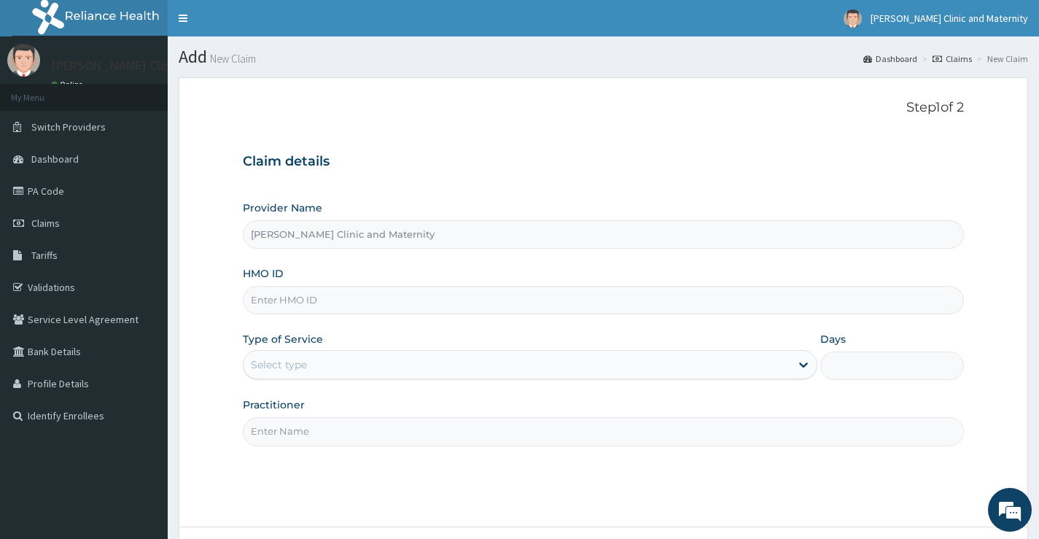
click at [273, 297] on input "HMO ID" at bounding box center [603, 300] width 721 height 28
paste input "ERM/10077/D"
type input "ERM/10077/D"
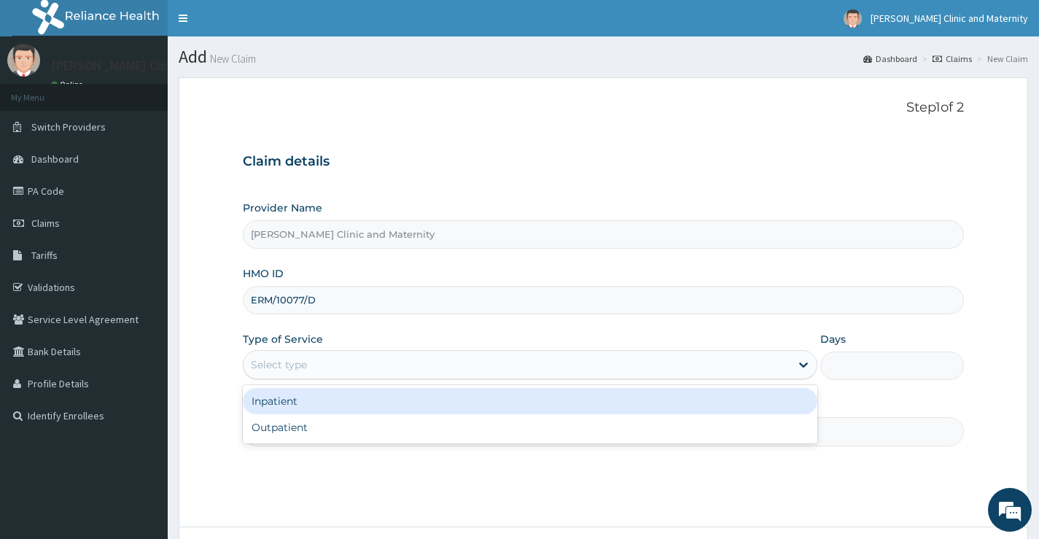
click at [270, 366] on div "Select type" at bounding box center [279, 364] width 56 height 15
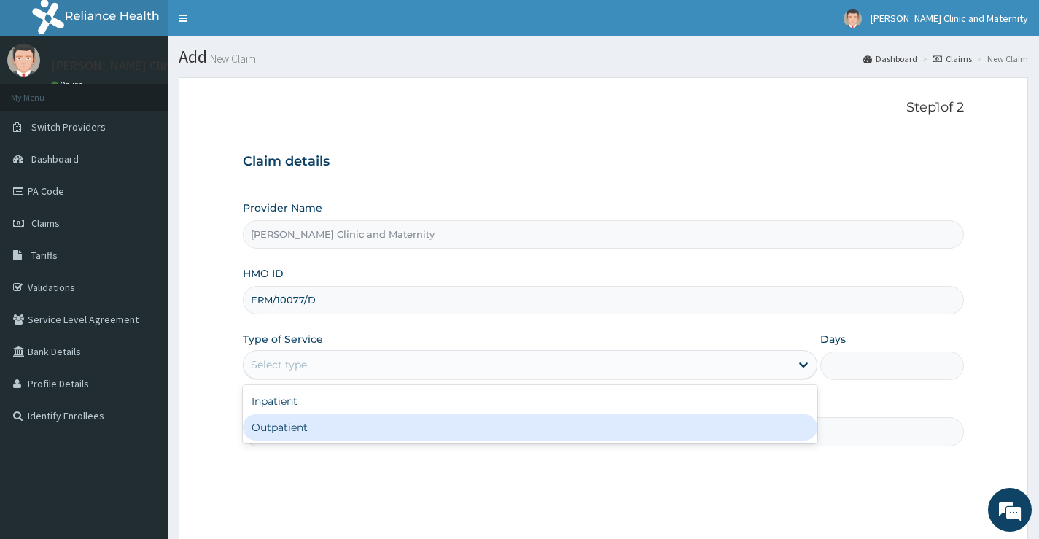
click at [267, 423] on div "Outpatient" at bounding box center [530, 427] width 574 height 26
type input "1"
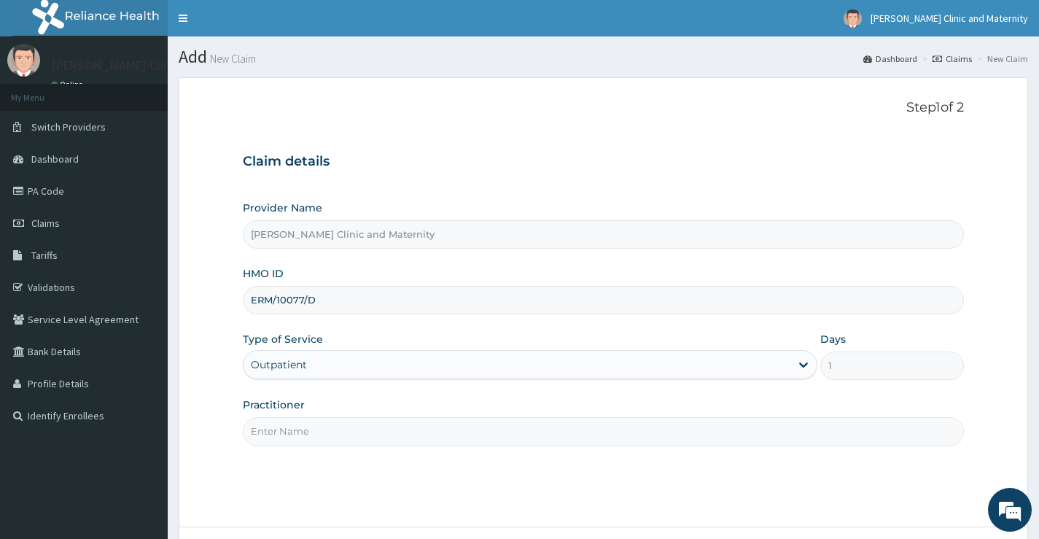
click at [276, 431] on input "Practitioner" at bounding box center [603, 431] width 721 height 28
type input "[PERSON_NAME]"
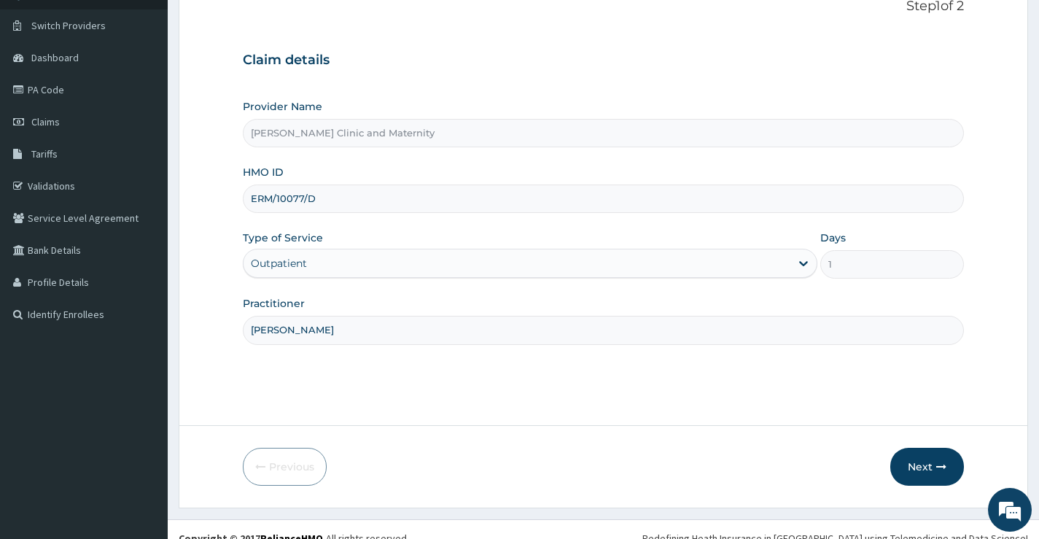
scroll to position [119, 0]
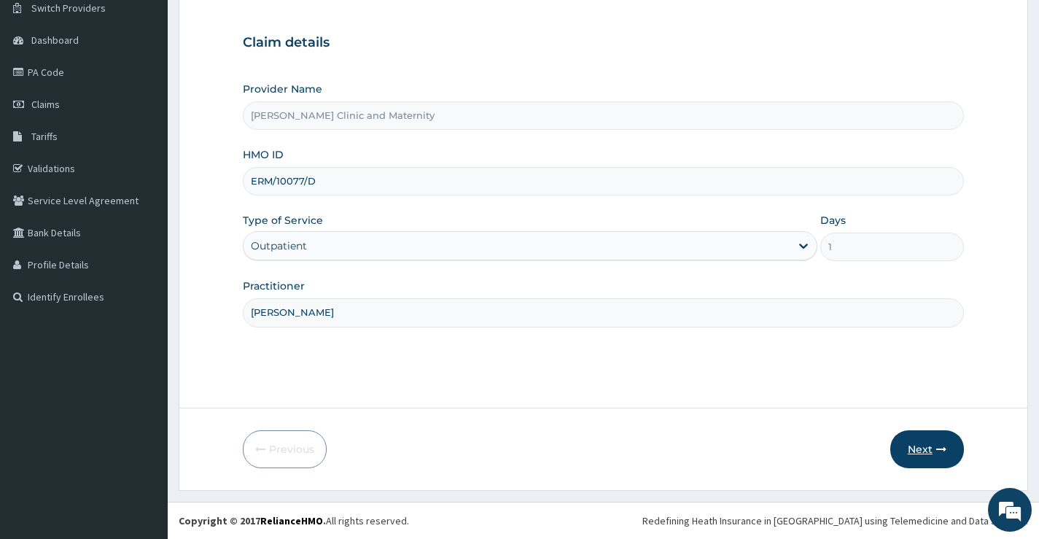
click at [934, 448] on button "Next" at bounding box center [927, 449] width 74 height 38
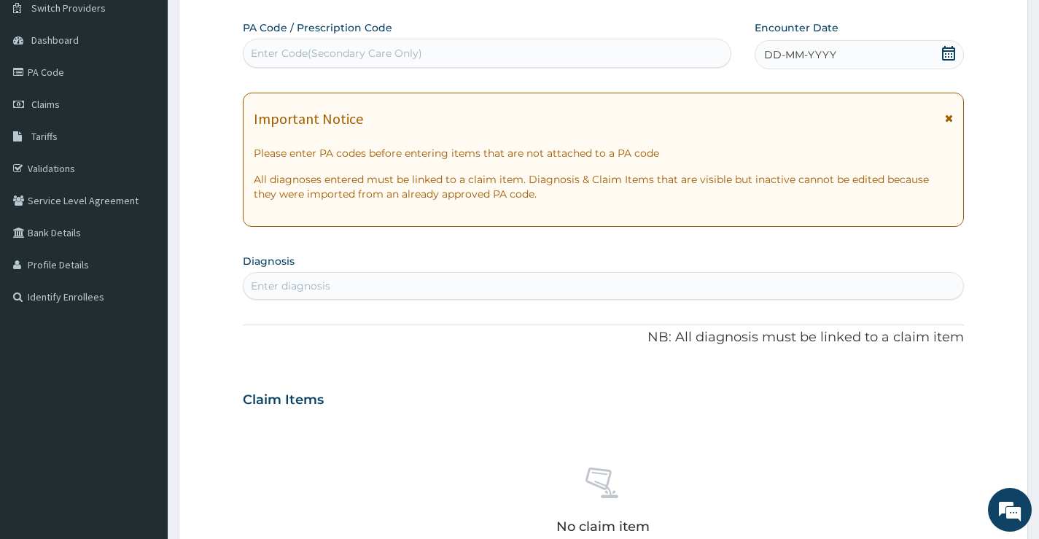
click at [837, 47] on div "DD-MM-YYYY" at bounding box center [858, 54] width 209 height 29
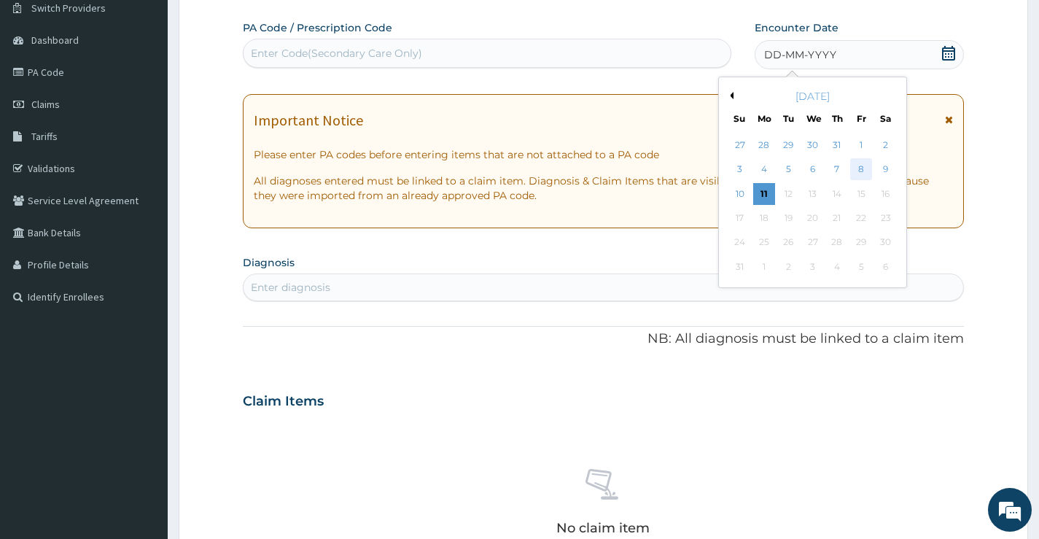
click at [860, 165] on div "8" at bounding box center [861, 170] width 22 height 22
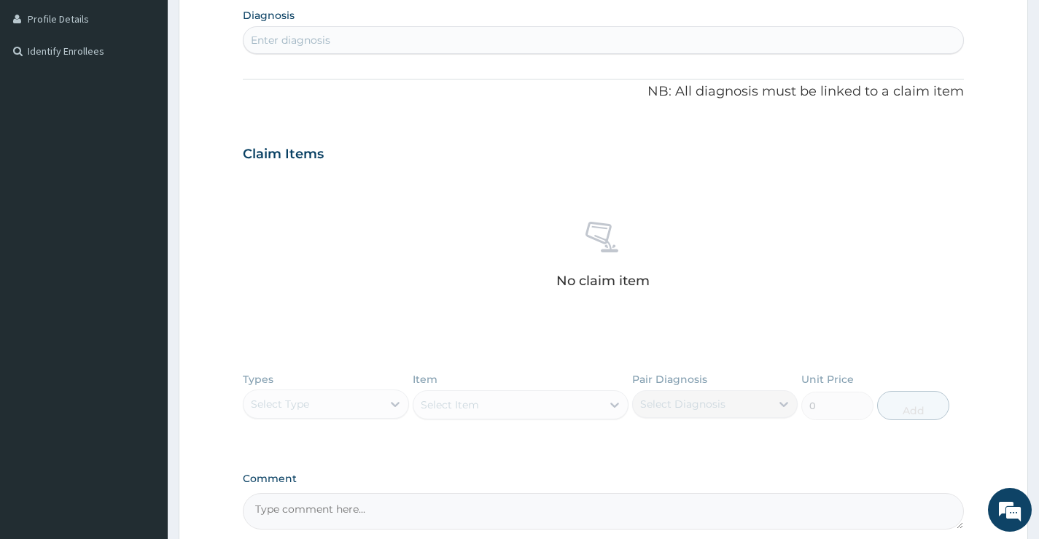
scroll to position [508, 0]
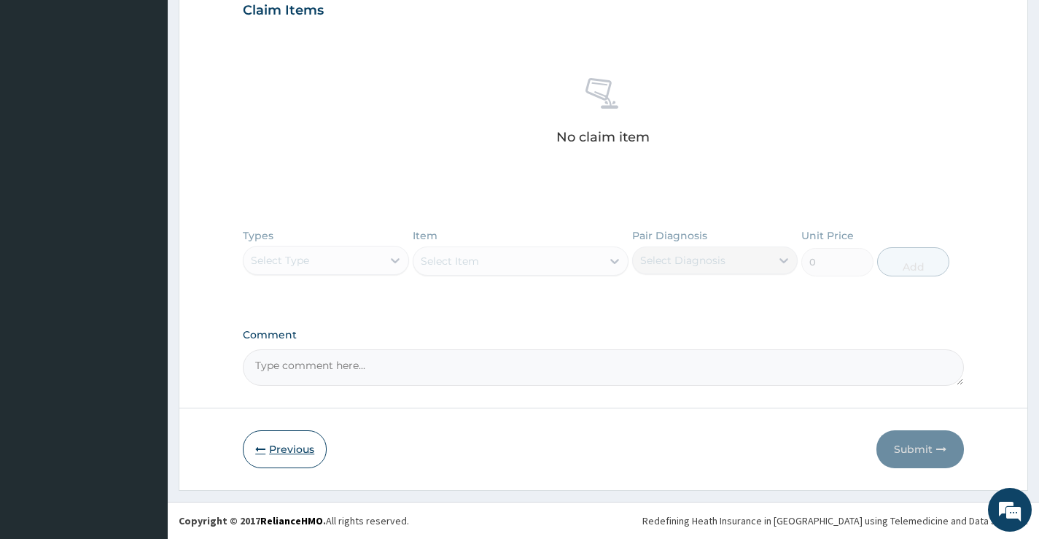
click at [281, 444] on button "Previous" at bounding box center [285, 449] width 84 height 38
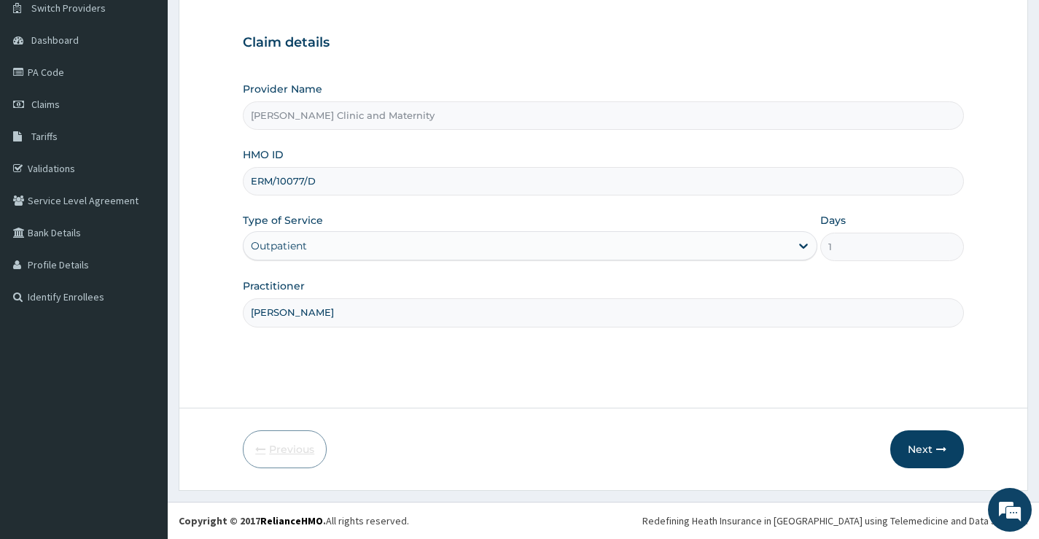
scroll to position [119, 0]
click at [917, 442] on button "Next" at bounding box center [927, 449] width 74 height 38
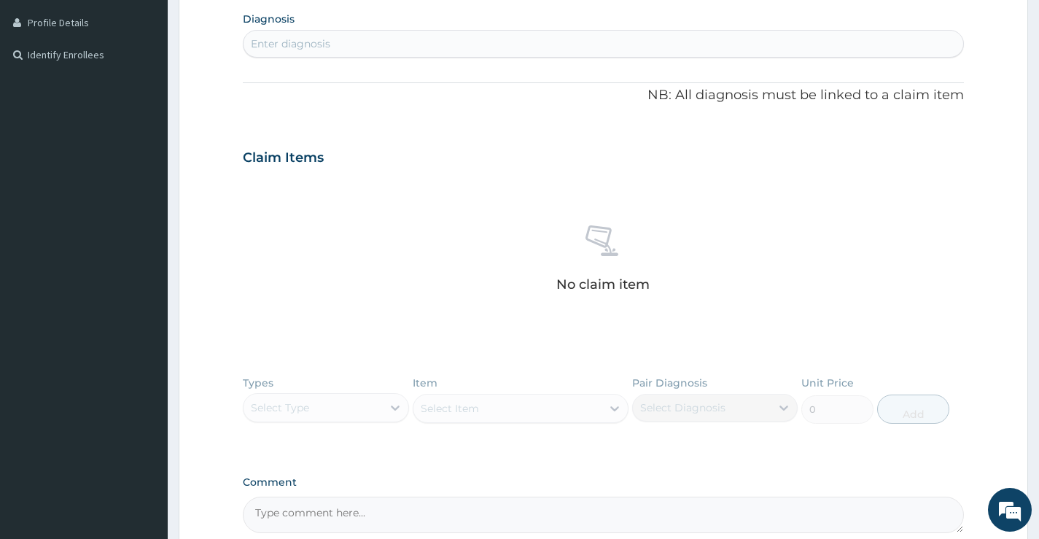
scroll to position [337, 0]
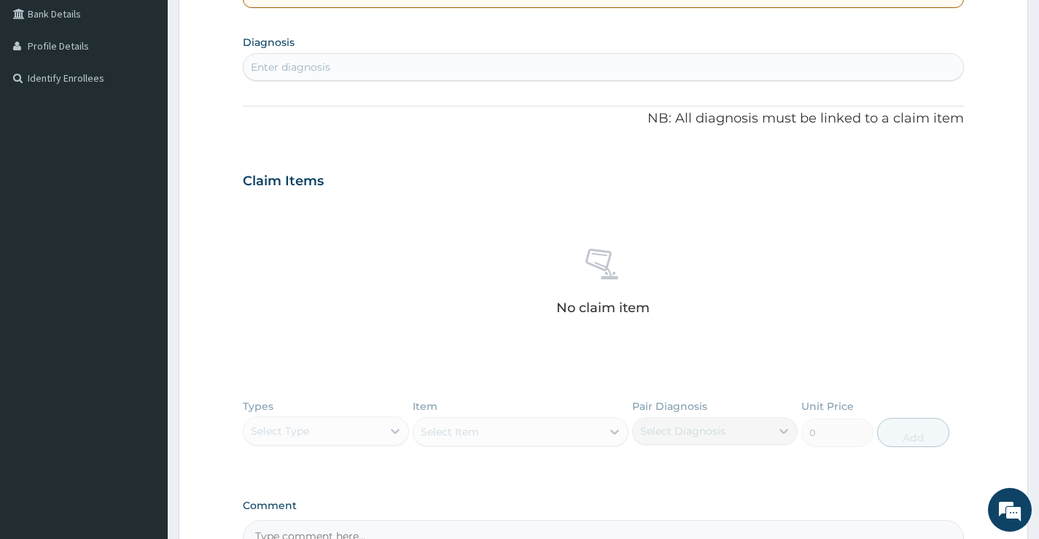
click at [292, 57] on div "Enter diagnosis" at bounding box center [602, 66] width 719 height 23
type input "mala"
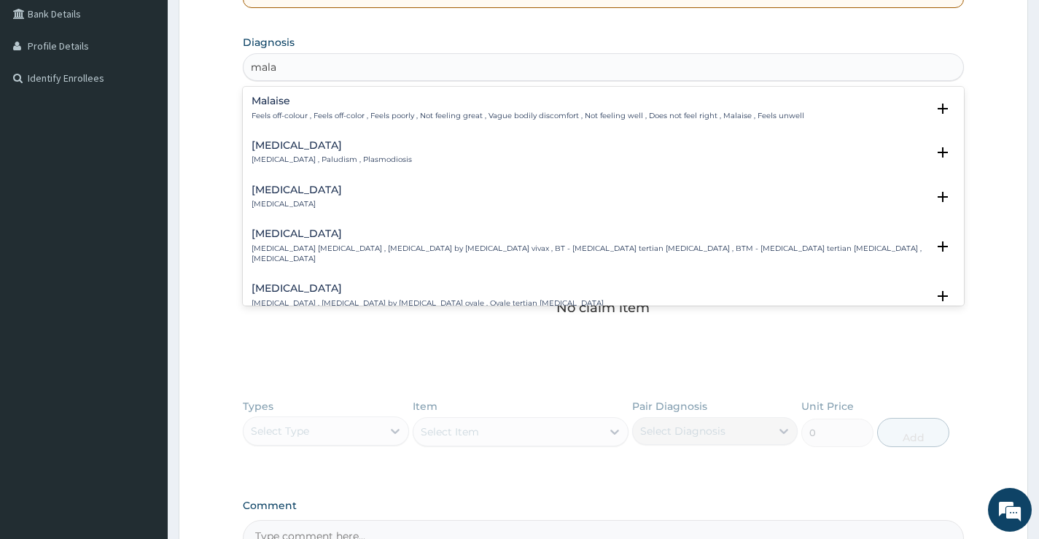
click at [278, 144] on h4 "Malaria" at bounding box center [331, 145] width 160 height 11
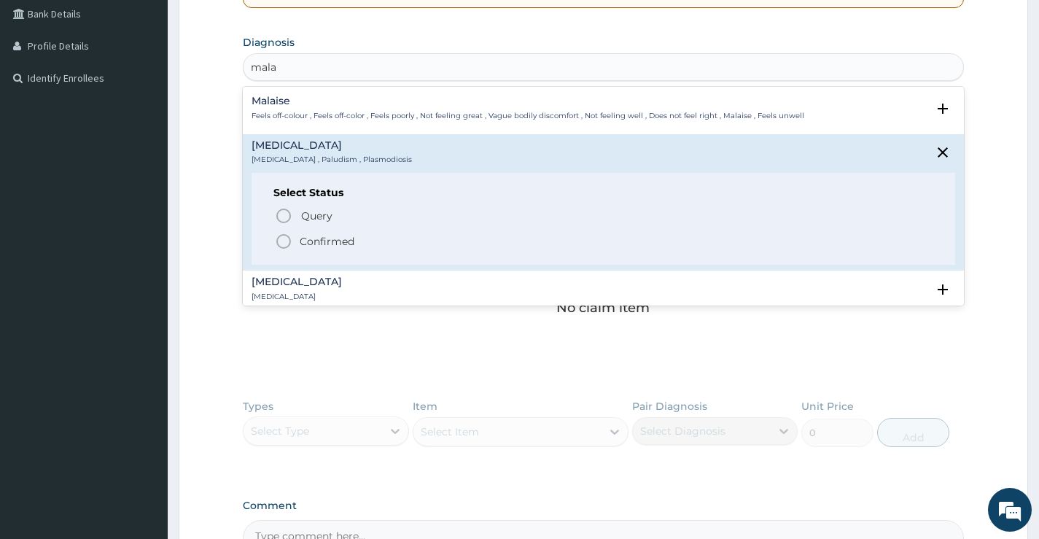
click at [285, 241] on icon "status option filled" at bounding box center [283, 241] width 17 height 17
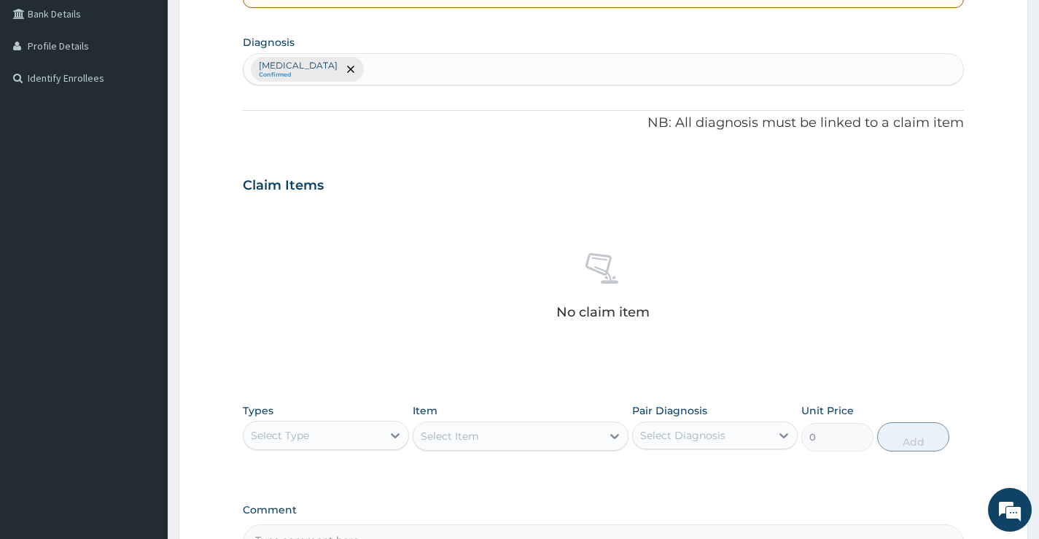
click at [362, 72] on div "Malaria Confirmed" at bounding box center [602, 69] width 719 height 31
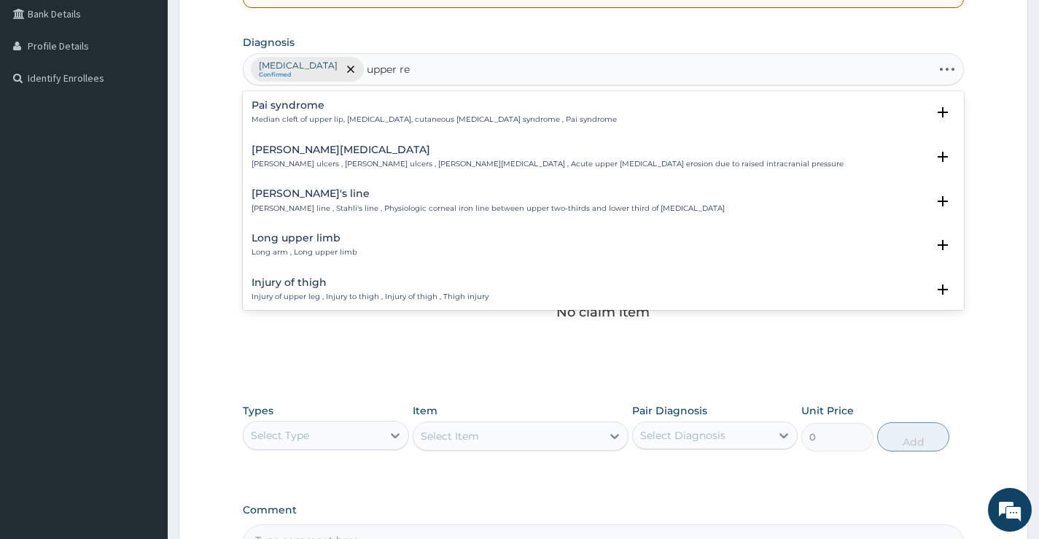
type input "upper res"
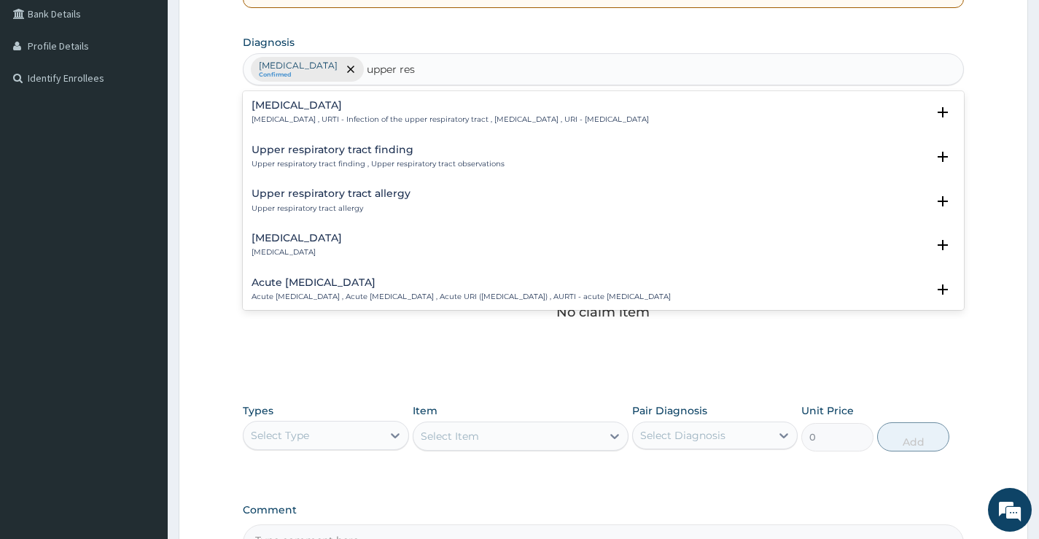
click at [354, 97] on div "Upper respiratory infection Upper respiratory infection , URTI - Infection of t…" at bounding box center [603, 116] width 721 height 44
click at [344, 101] on h4 "Upper respiratory infection" at bounding box center [449, 105] width 397 height 11
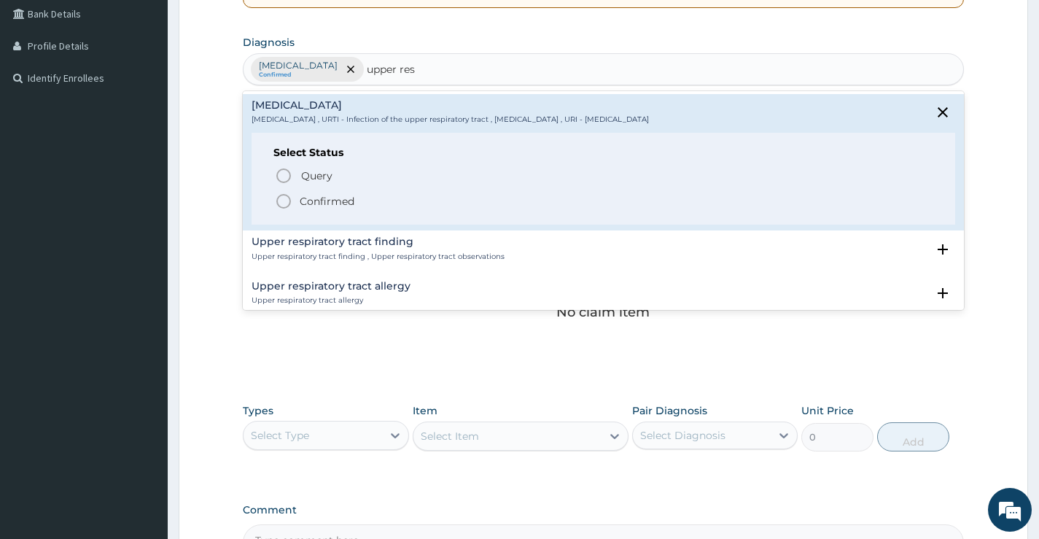
click at [301, 198] on p "Confirmed" at bounding box center [327, 201] width 55 height 15
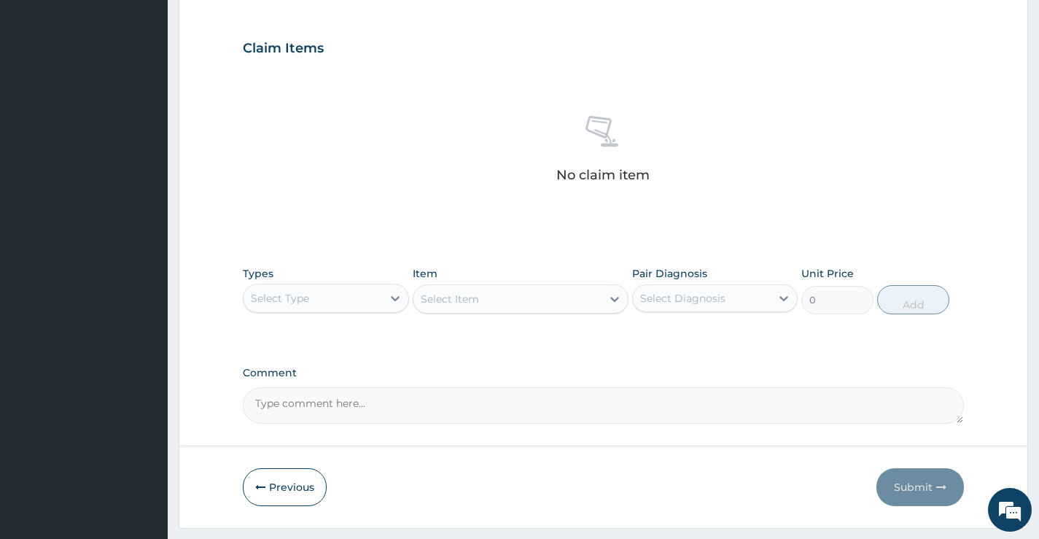
scroll to position [483, 0]
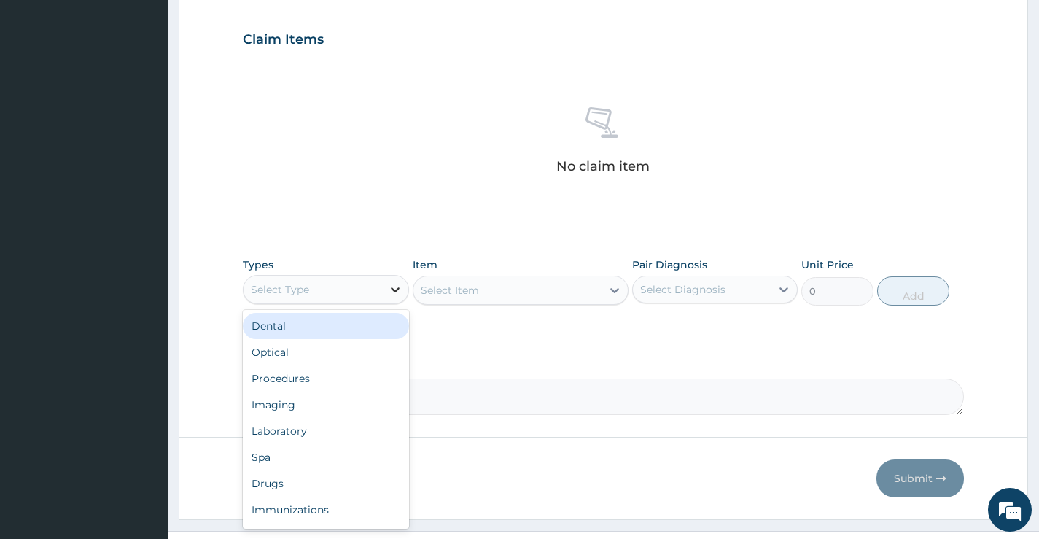
click at [394, 287] on icon at bounding box center [395, 289] width 15 height 15
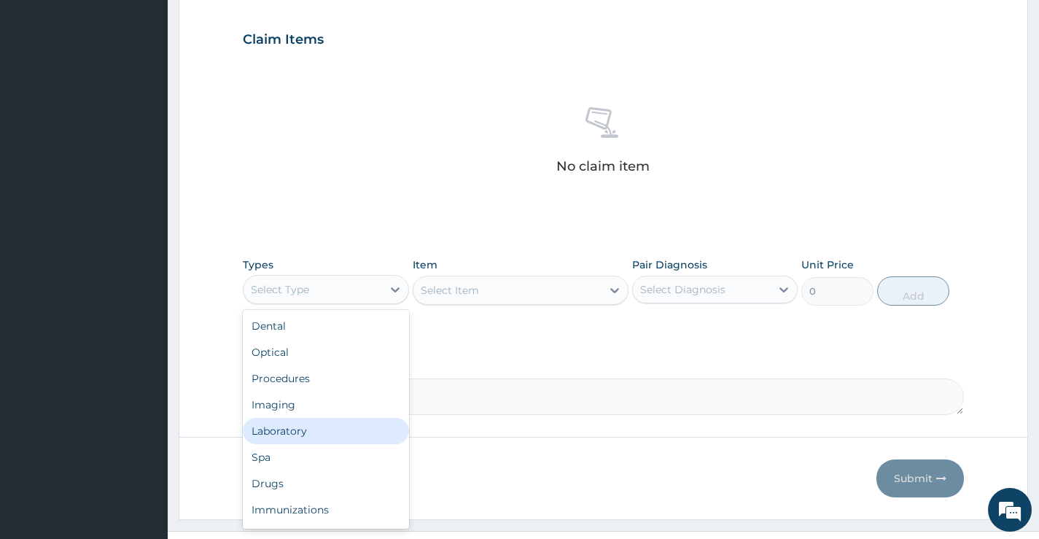
click at [308, 439] on div "Laboratory" at bounding box center [325, 431] width 165 height 26
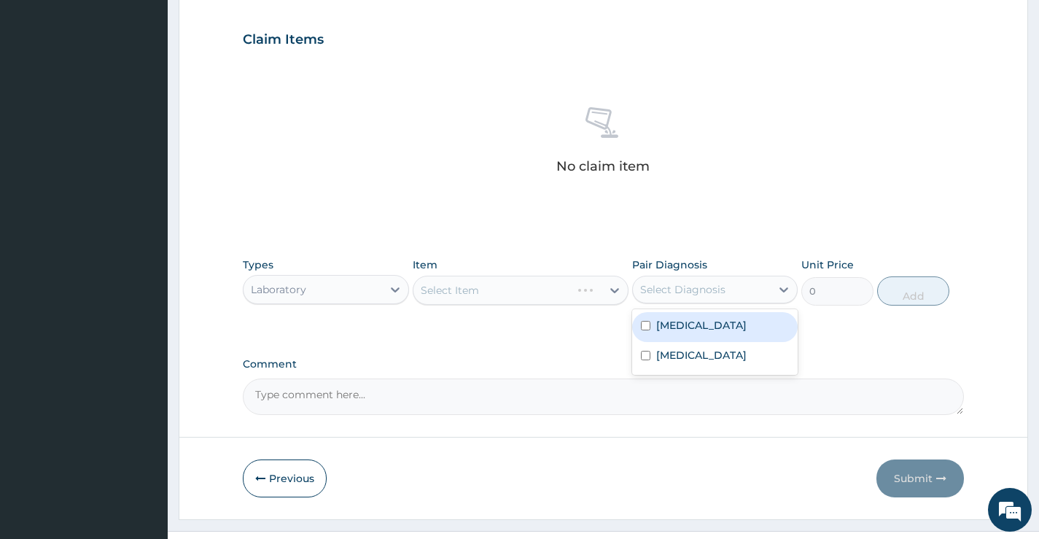
click at [700, 285] on div "Select Diagnosis" at bounding box center [682, 289] width 85 height 15
click at [668, 332] on label "Malaria" at bounding box center [701, 325] width 90 height 15
checkbox input "true"
click at [566, 287] on div "Select Item" at bounding box center [507, 289] width 189 height 23
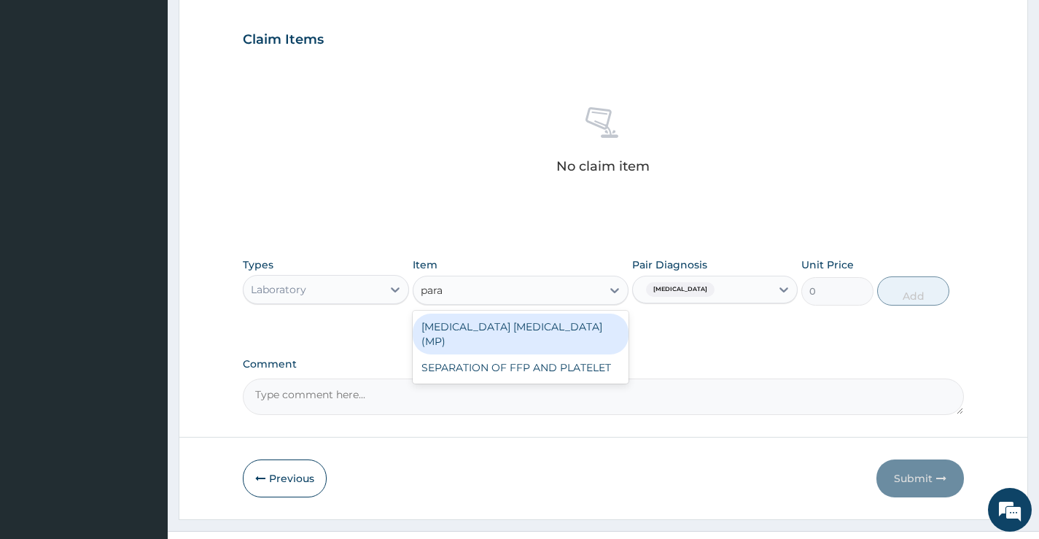
type input "paras"
click at [534, 323] on div "MALARIA PARASITE (MP)" at bounding box center [521, 333] width 216 height 41
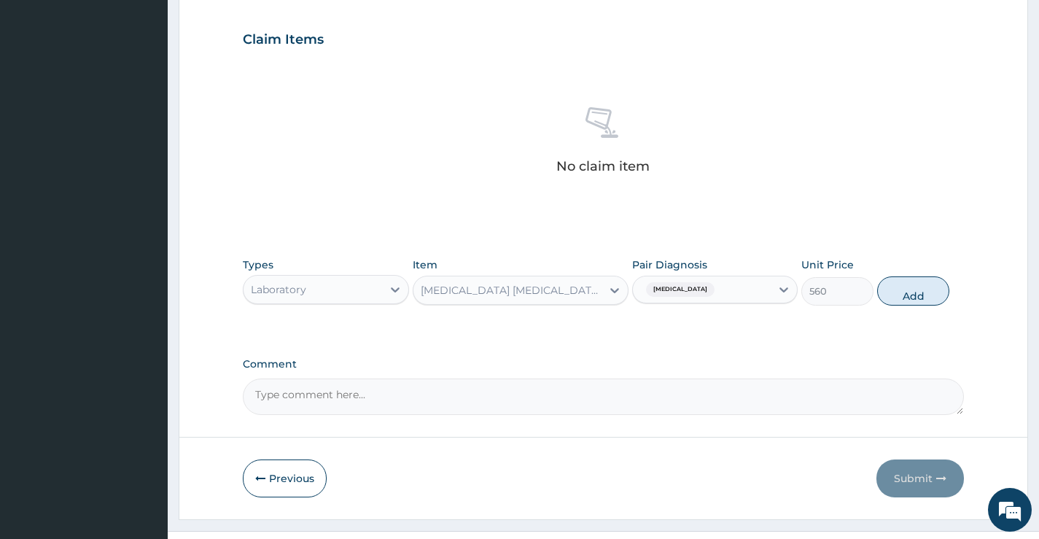
click at [925, 286] on button "Add" at bounding box center [913, 290] width 72 height 29
type input "0"
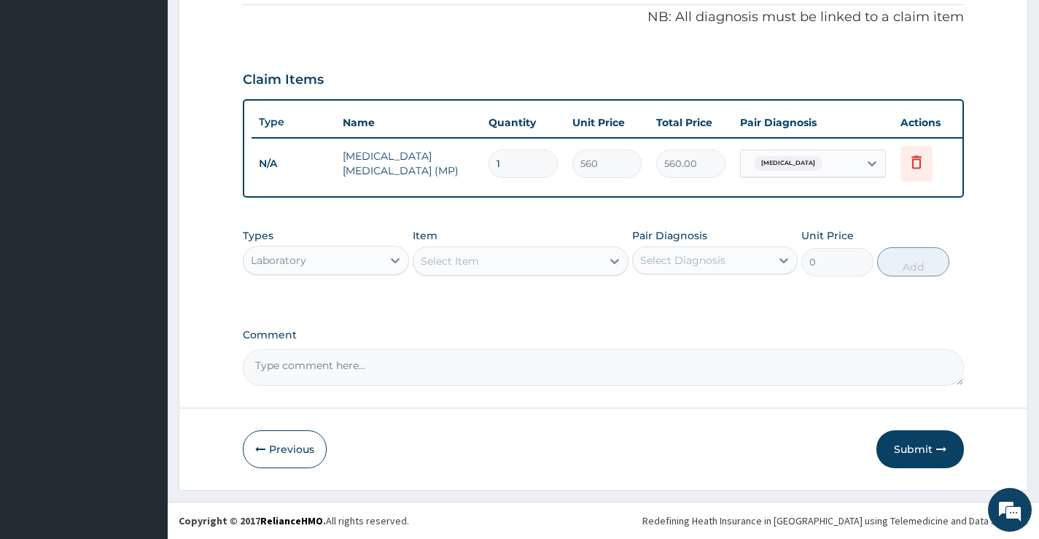
scroll to position [454, 0]
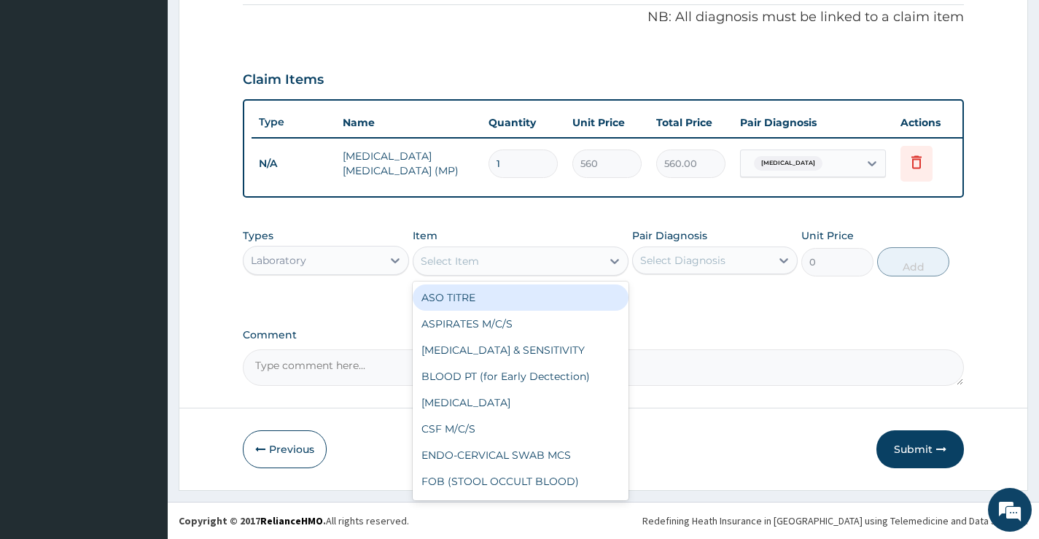
click at [497, 264] on div "Select Item" at bounding box center [507, 260] width 189 height 23
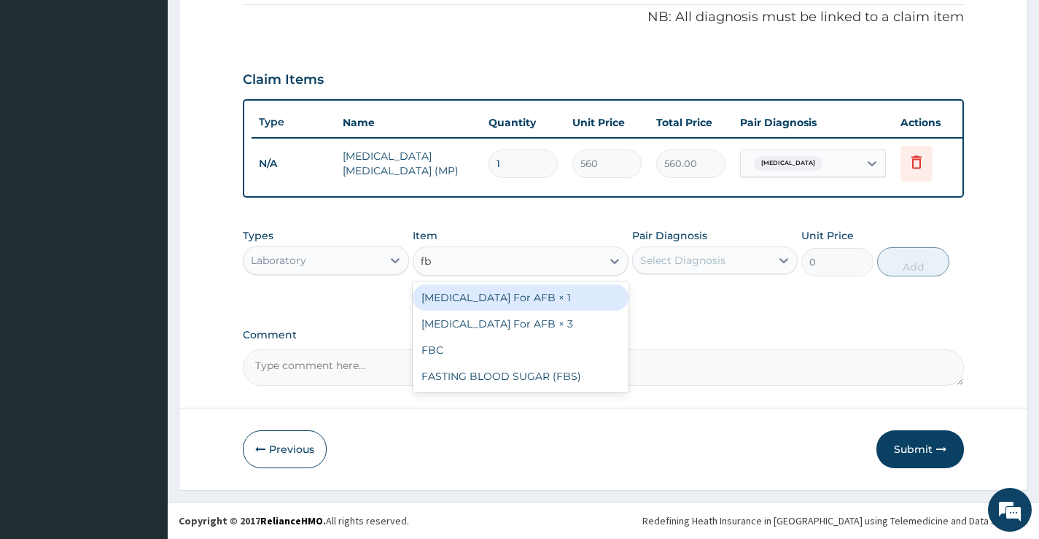
type input "fbc"
click at [515, 300] on div "FBC" at bounding box center [521, 297] width 216 height 26
type input "2500"
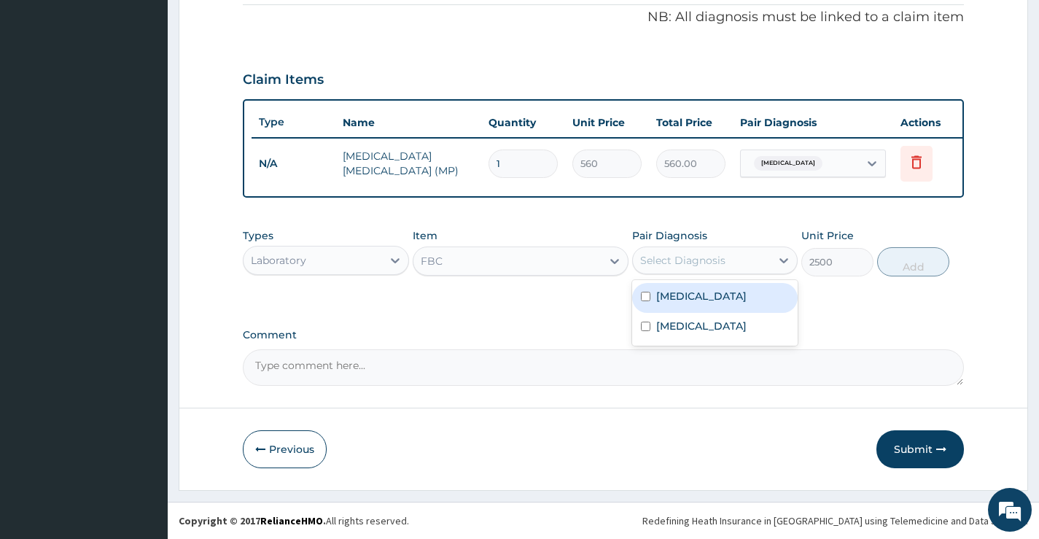
click at [701, 254] on div "Select Diagnosis" at bounding box center [682, 260] width 85 height 15
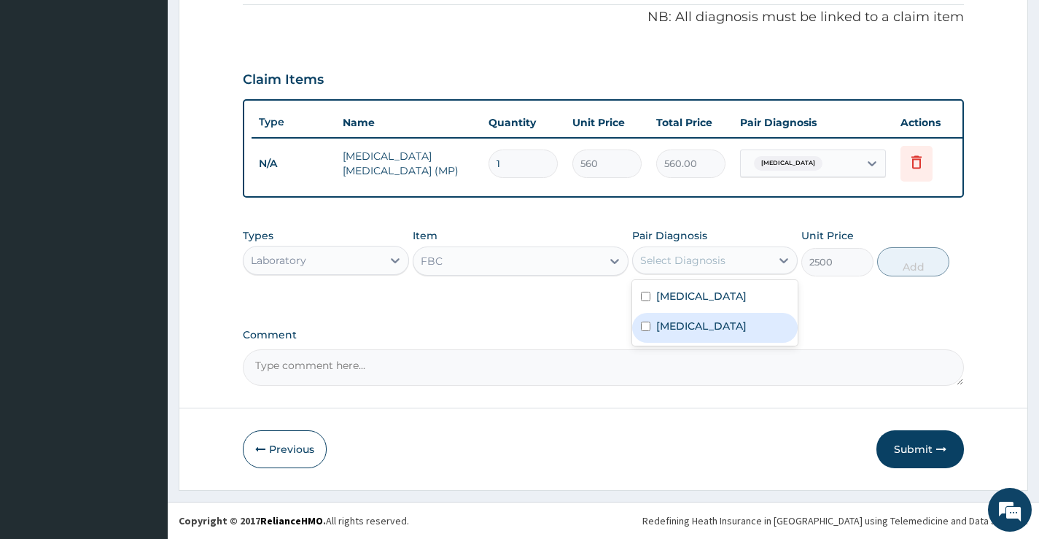
click at [682, 333] on label "Upper respiratory infection" at bounding box center [701, 326] width 90 height 15
checkbox input "true"
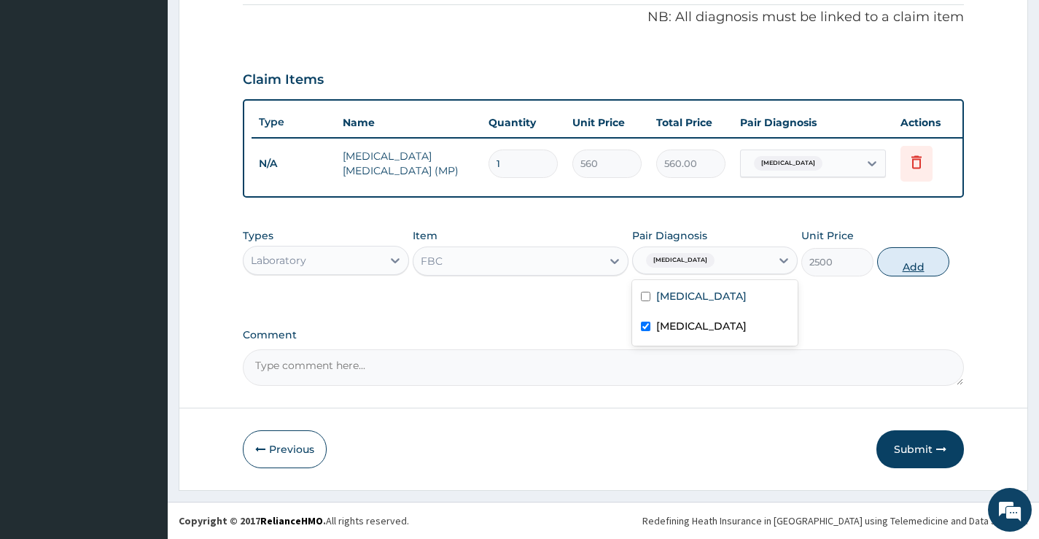
click at [923, 262] on button "Add" at bounding box center [913, 261] width 72 height 29
type input "0"
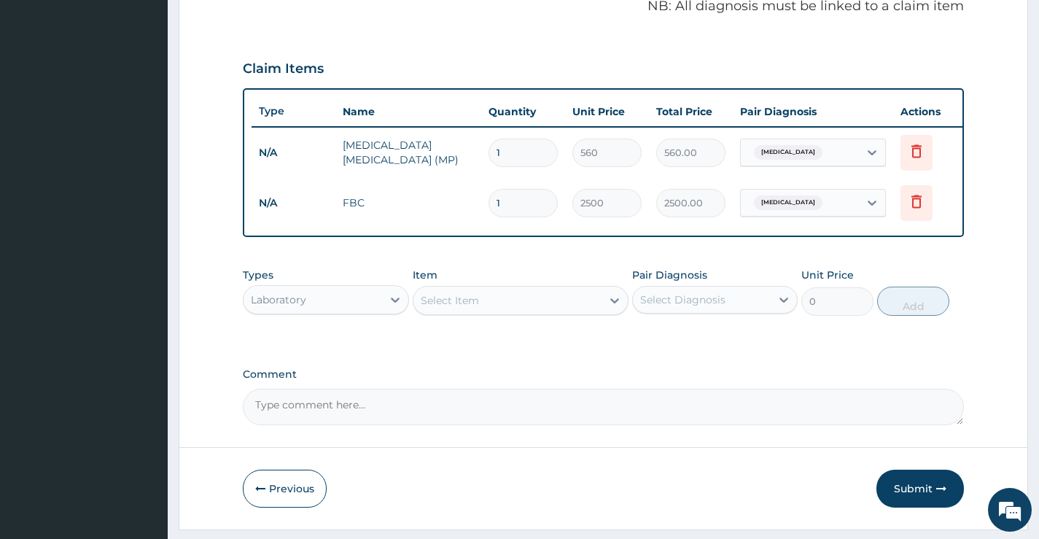
click at [294, 307] on div "Laboratory" at bounding box center [278, 299] width 55 height 15
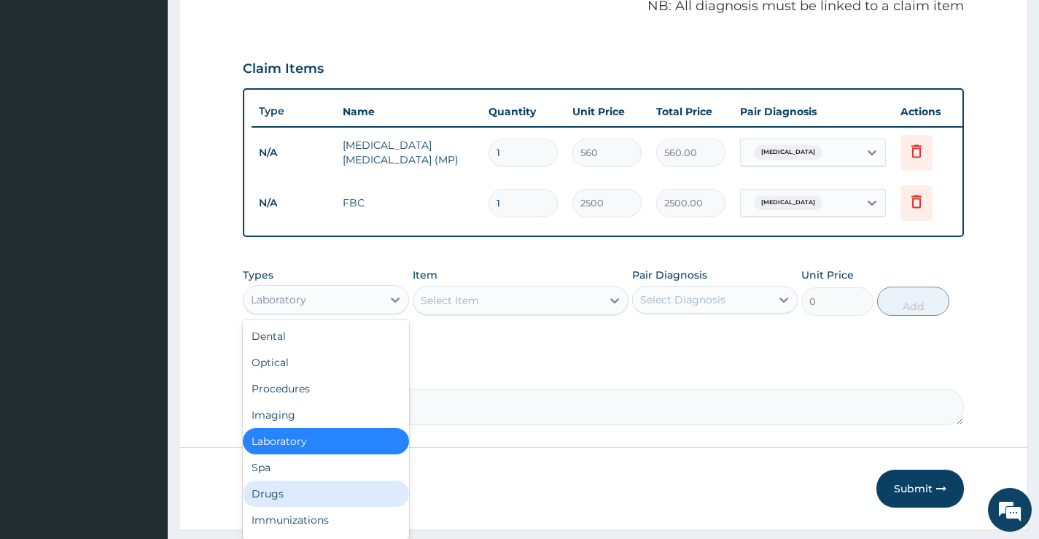
click at [297, 493] on div "Drugs" at bounding box center [325, 493] width 165 height 26
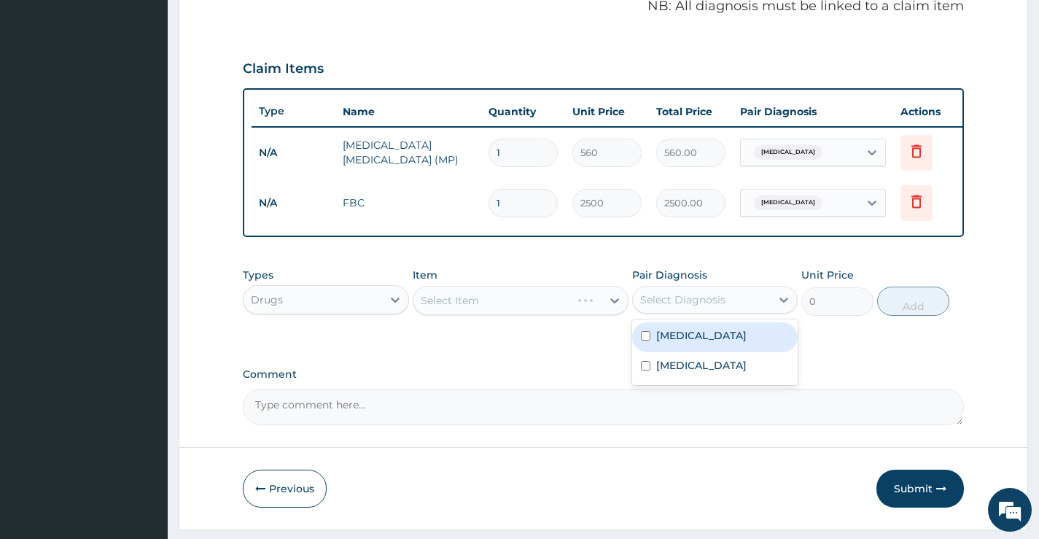
click at [684, 307] on div "Select Diagnosis" at bounding box center [682, 299] width 85 height 15
click at [683, 343] on label "Malaria" at bounding box center [701, 335] width 90 height 15
checkbox input "true"
click at [467, 310] on div "Select Item" at bounding box center [521, 300] width 216 height 29
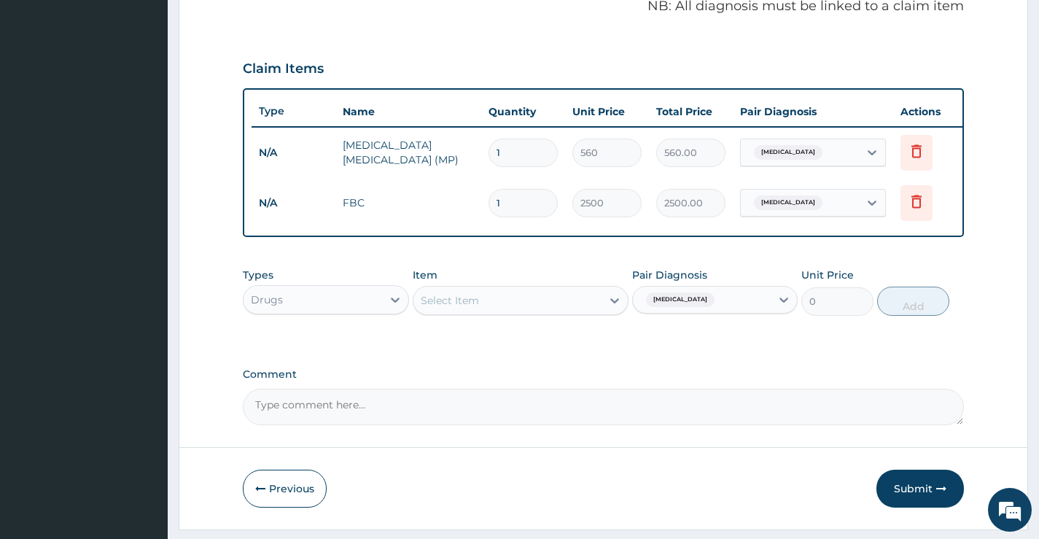
click at [486, 312] on div "Select Item" at bounding box center [507, 300] width 189 height 23
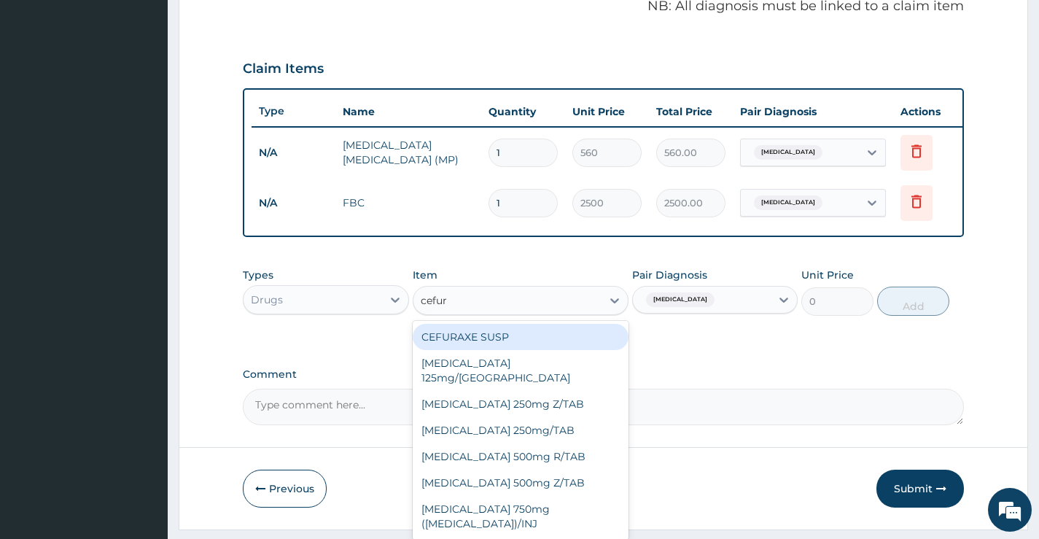
type input "cefuro"
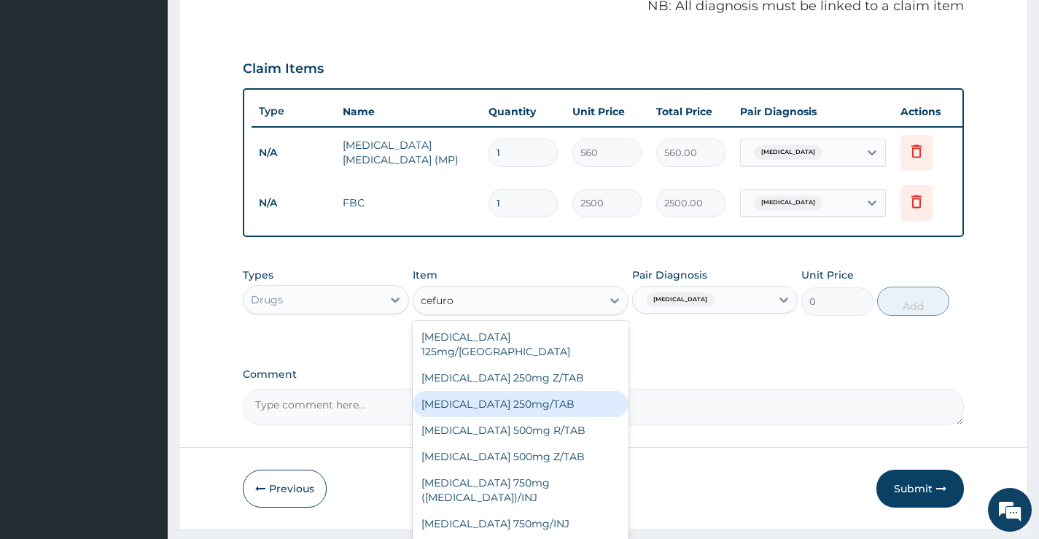
click at [533, 398] on div "Cefuroxime 250mg/TAB" at bounding box center [521, 404] width 216 height 26
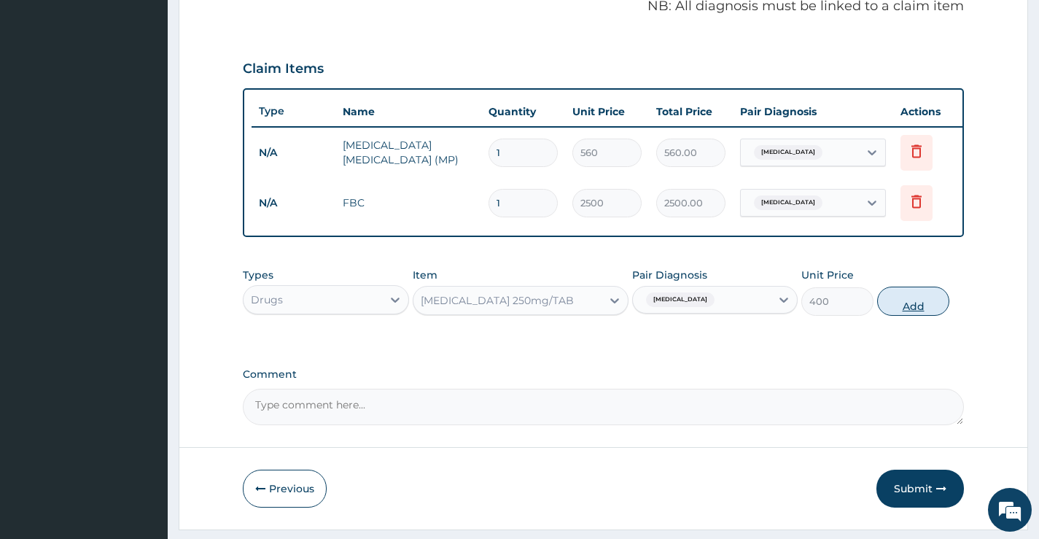
click at [919, 309] on button "Add" at bounding box center [913, 300] width 72 height 29
type input "0"
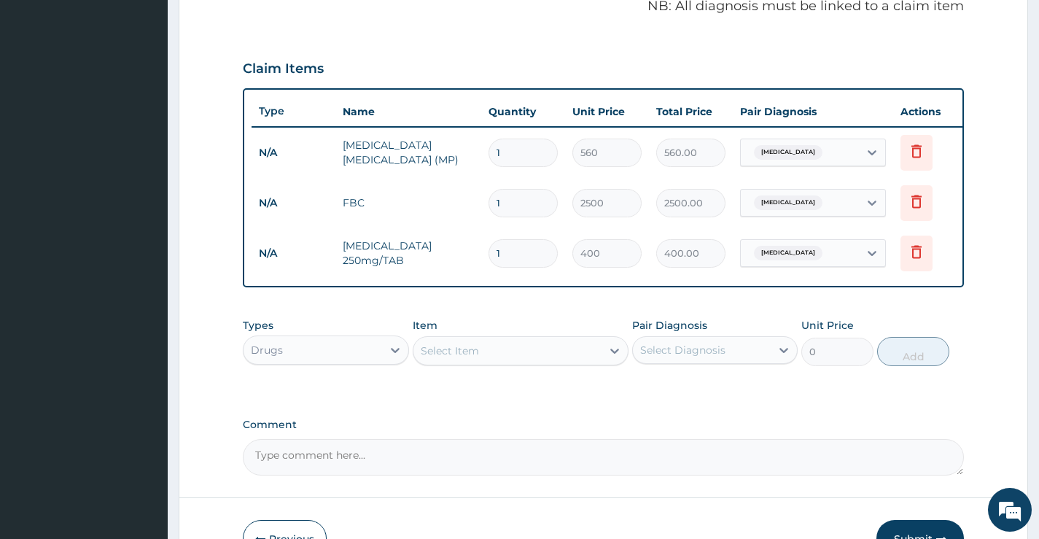
click at [457, 358] on div "Select Item" at bounding box center [450, 350] width 58 height 15
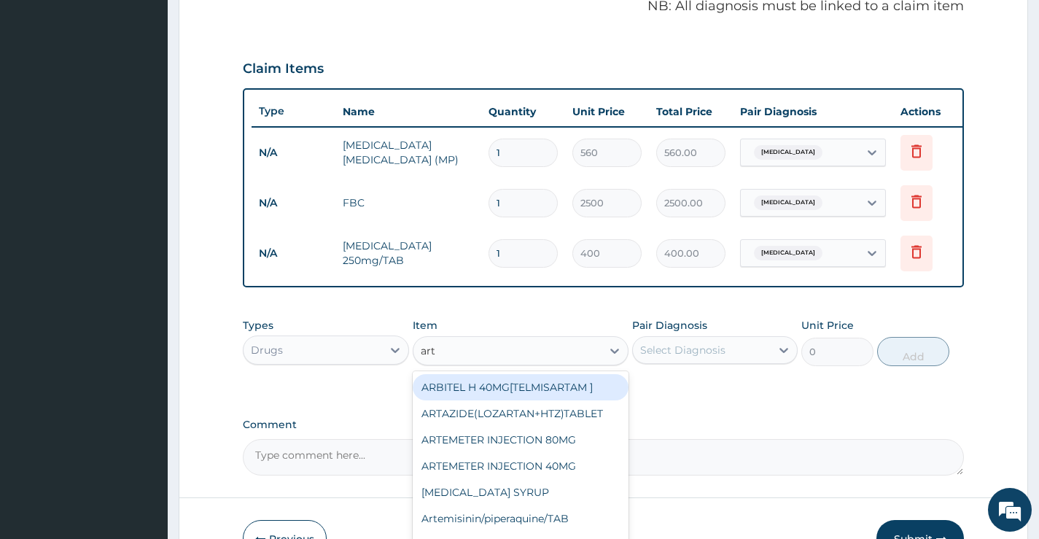
type input "arte"
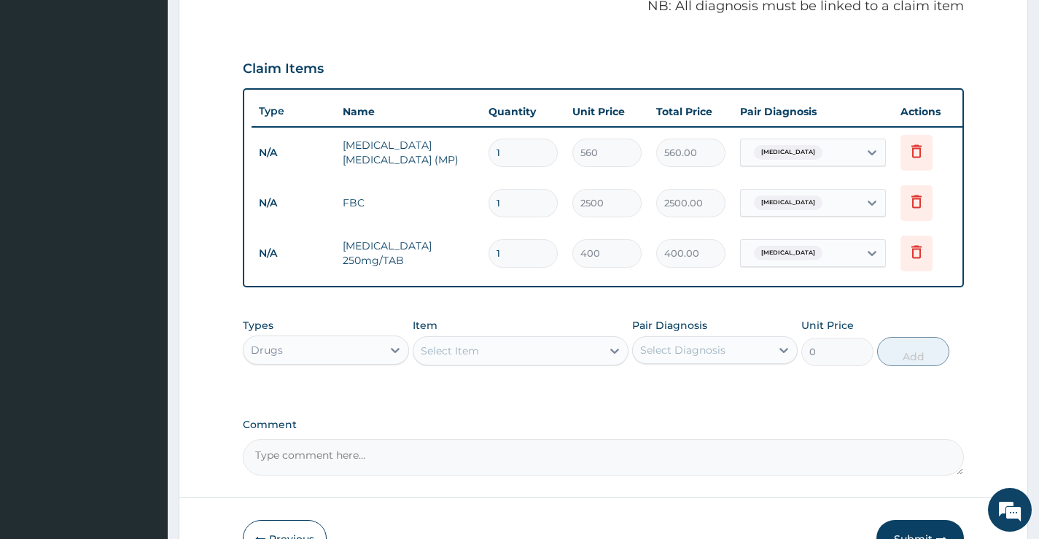
drag, startPoint x: 453, startPoint y: 361, endPoint x: 472, endPoint y: 392, distance: 36.3
click at [472, 392] on div "Types Drugs Item Select Item Pair Diagnosis Select Diagnosis Unit Price 0 Add" at bounding box center [603, 352] width 721 height 85
click at [442, 358] on div "Select Item" at bounding box center [450, 350] width 58 height 15
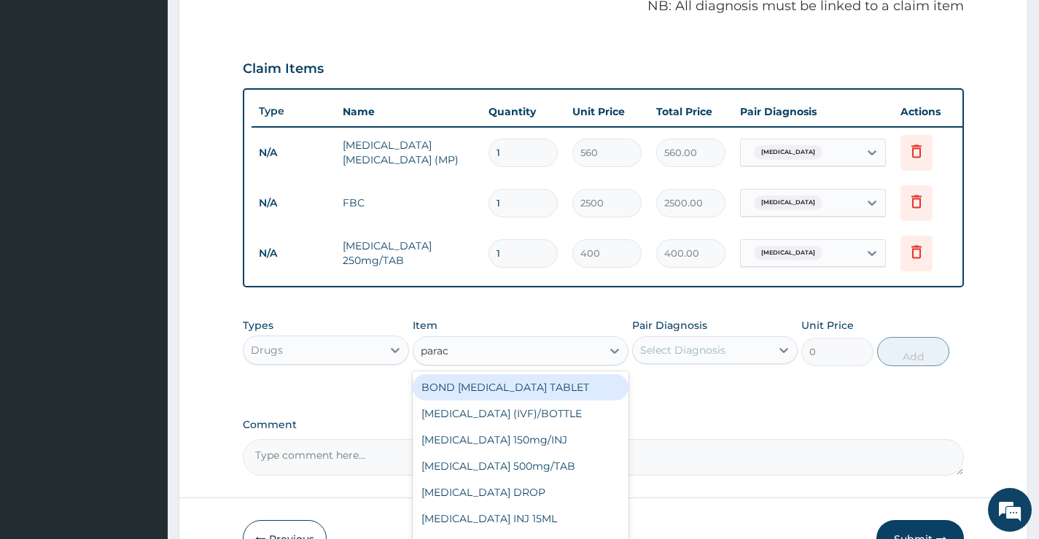
type input "parace"
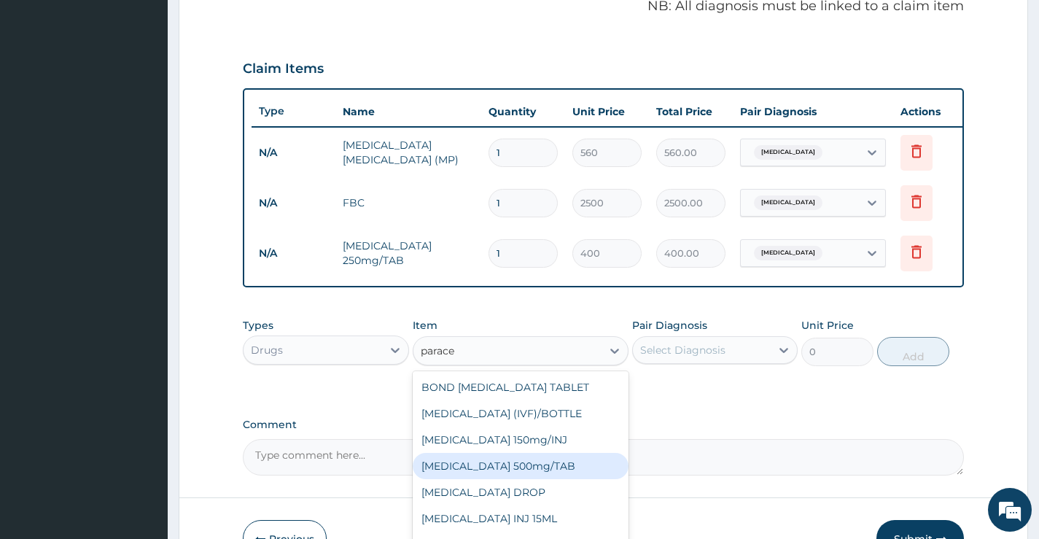
click at [537, 479] on div "PARACETAMOL 500mg/TAB" at bounding box center [521, 466] width 216 height 26
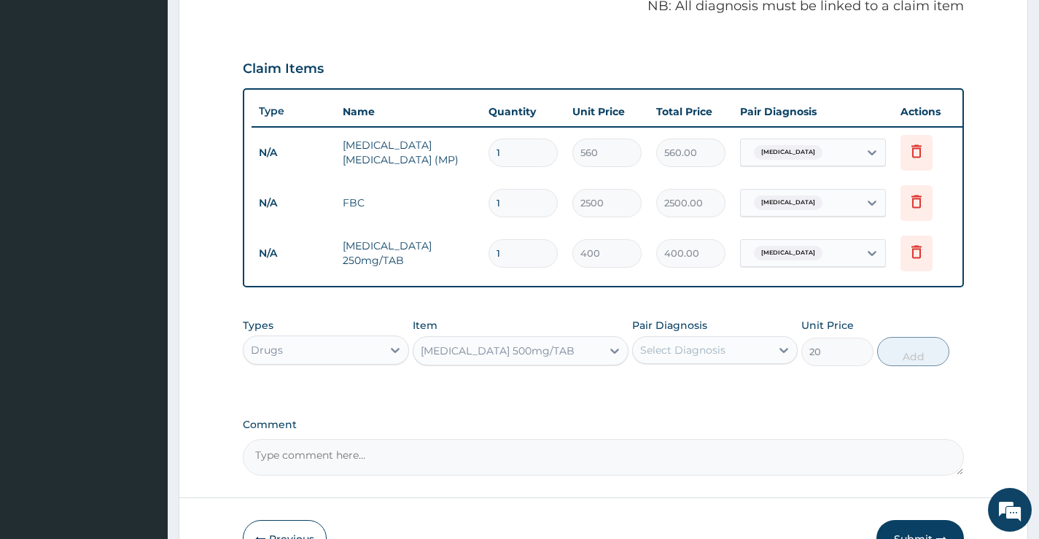
click at [562, 358] on div "PARACETAMOL 500mg/TAB" at bounding box center [498, 350] width 154 height 15
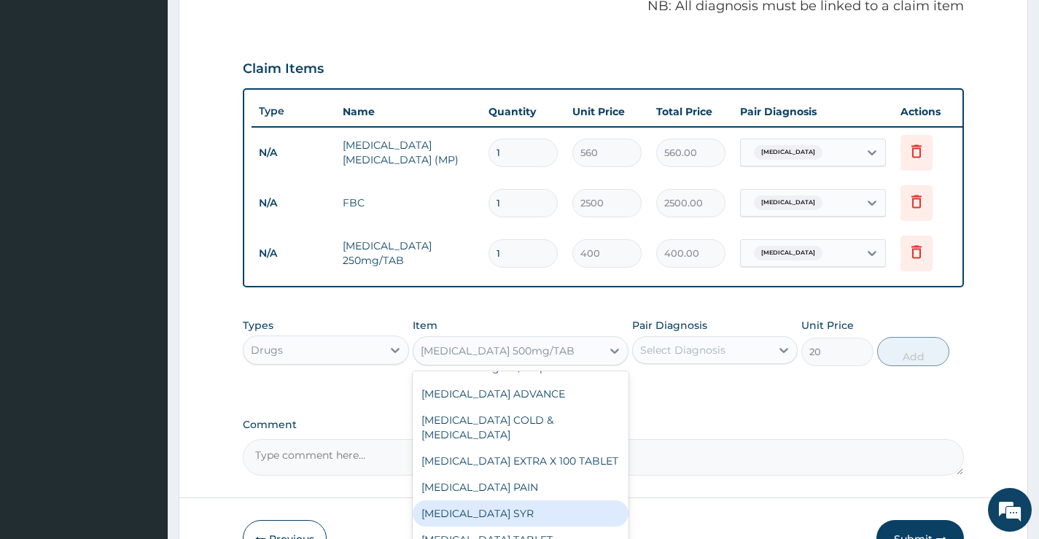
scroll to position [24620, 0]
type input "800"
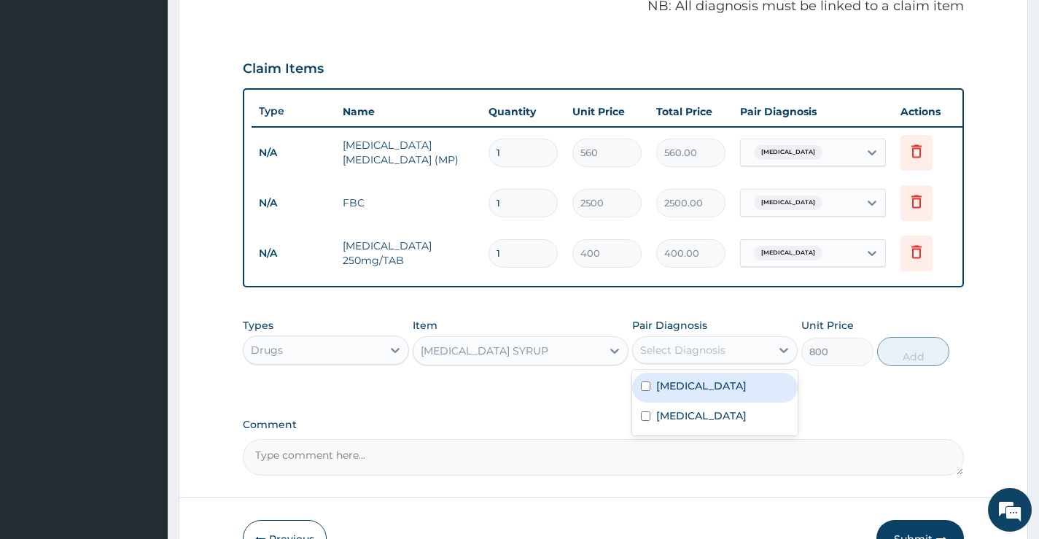
click at [751, 362] on div "Select Diagnosis" at bounding box center [702, 349] width 138 height 23
click at [744, 402] on div "Malaria" at bounding box center [714, 387] width 165 height 30
checkbox input "true"
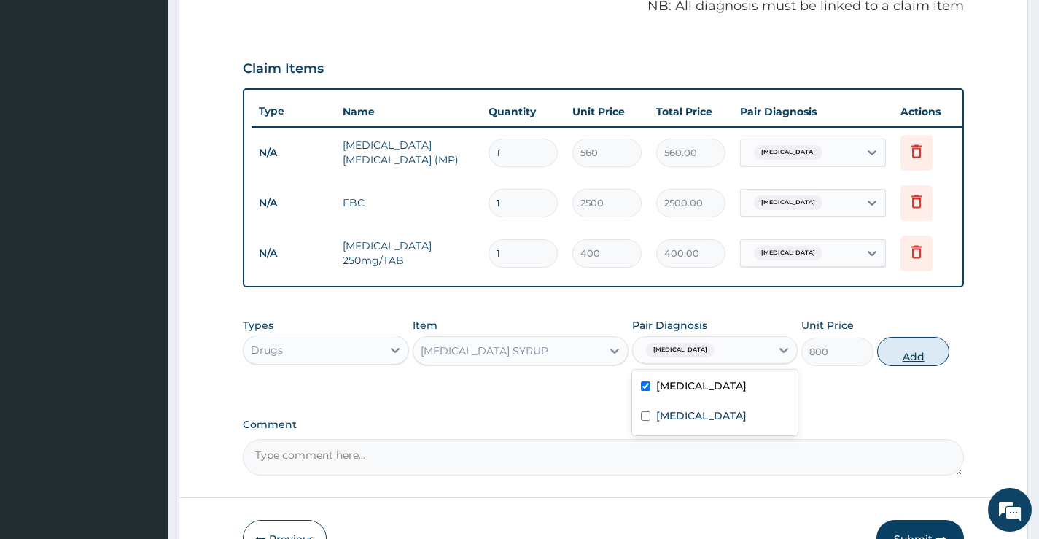
click at [907, 357] on button "Add" at bounding box center [913, 351] width 72 height 29
type input "0"
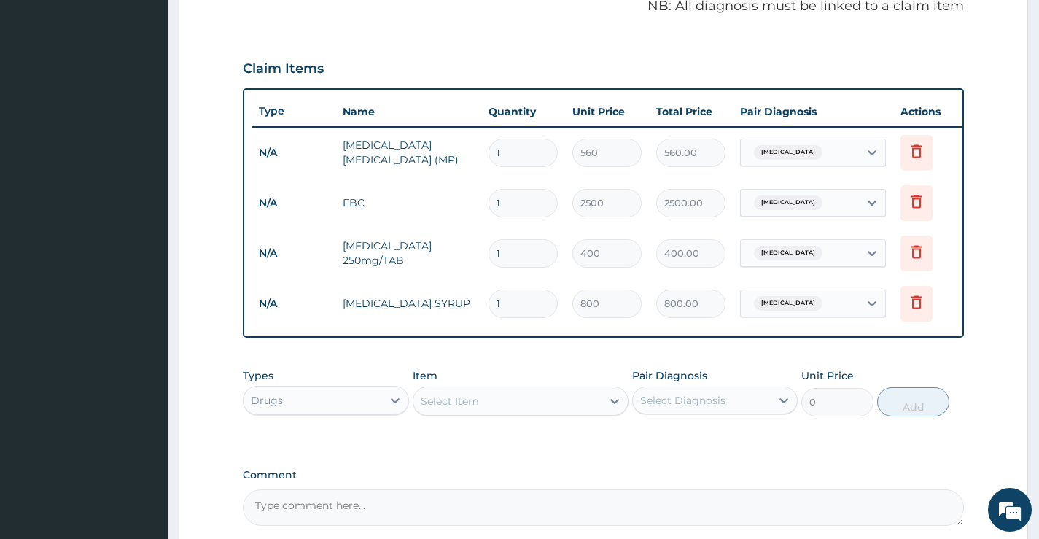
drag, startPoint x: 507, startPoint y: 249, endPoint x: 491, endPoint y: 250, distance: 16.1
click at [491, 250] on input "1" at bounding box center [522, 253] width 69 height 28
type input "6"
type input "2400.00"
drag, startPoint x: 509, startPoint y: 255, endPoint x: 482, endPoint y: 251, distance: 27.2
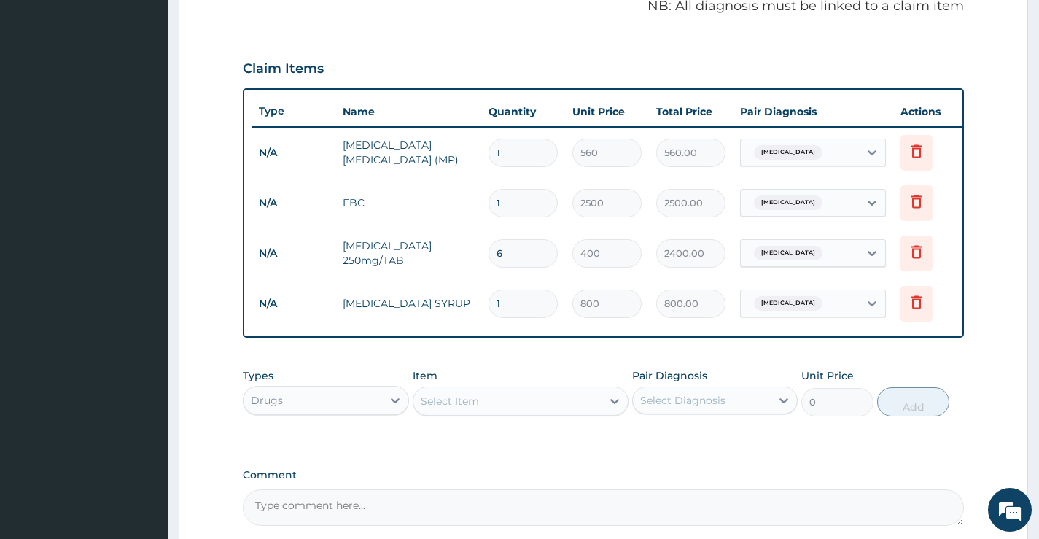
click at [482, 251] on td "6" at bounding box center [523, 253] width 84 height 43
type input "1"
type input "400.00"
type input "10"
type input "4000.00"
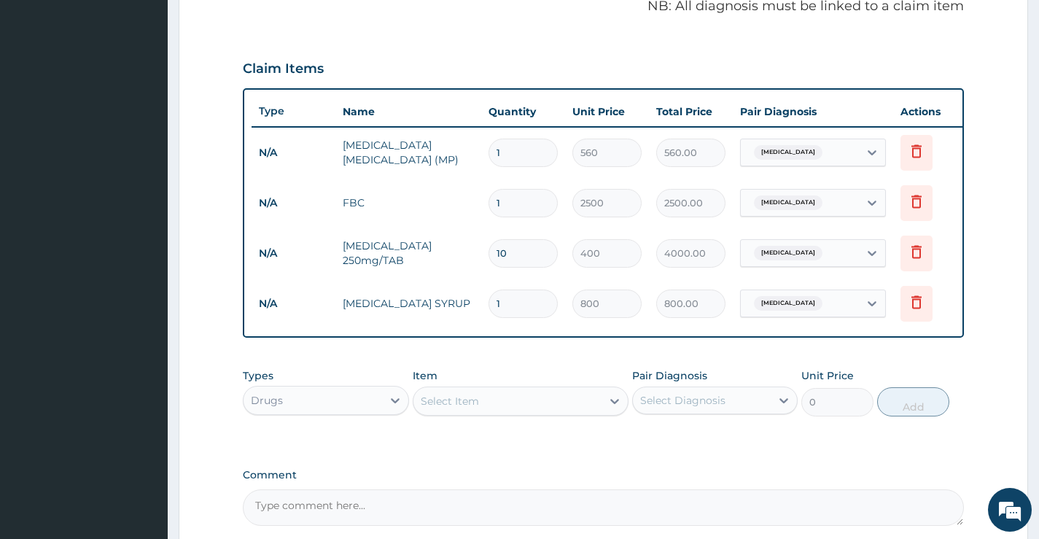
type input "10"
click at [513, 410] on div "Select Item" at bounding box center [507, 400] width 189 height 23
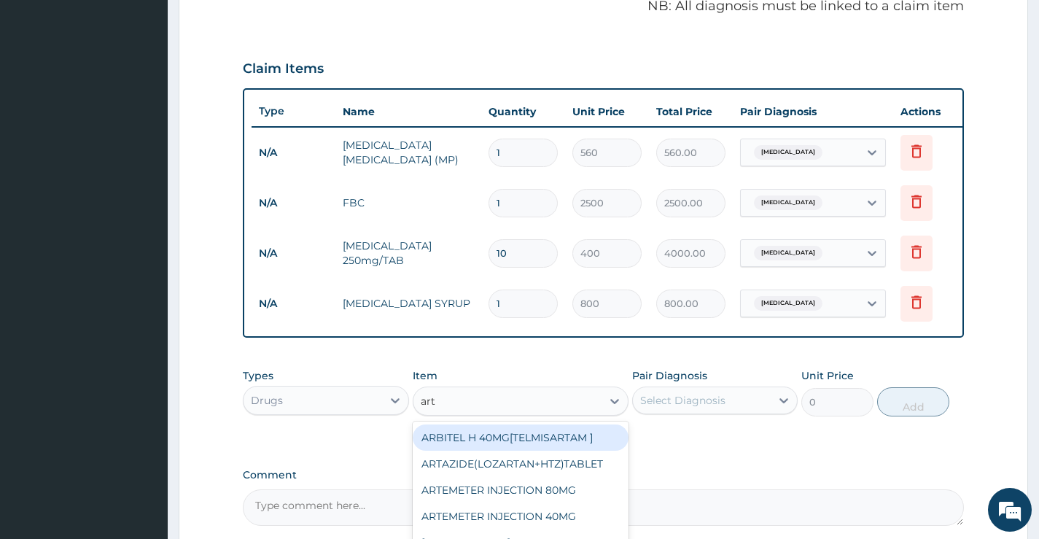
type input "arte"
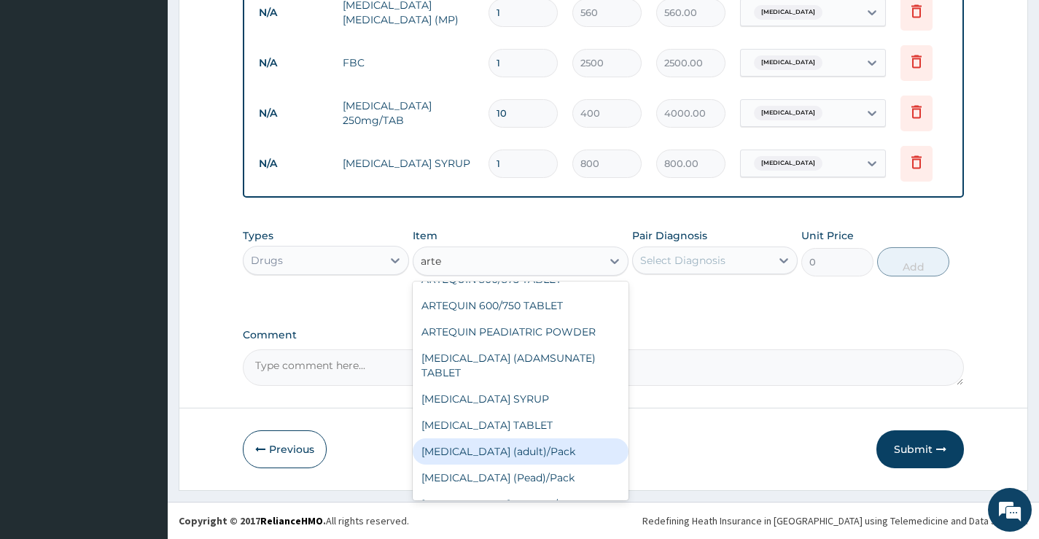
scroll to position [146, 0]
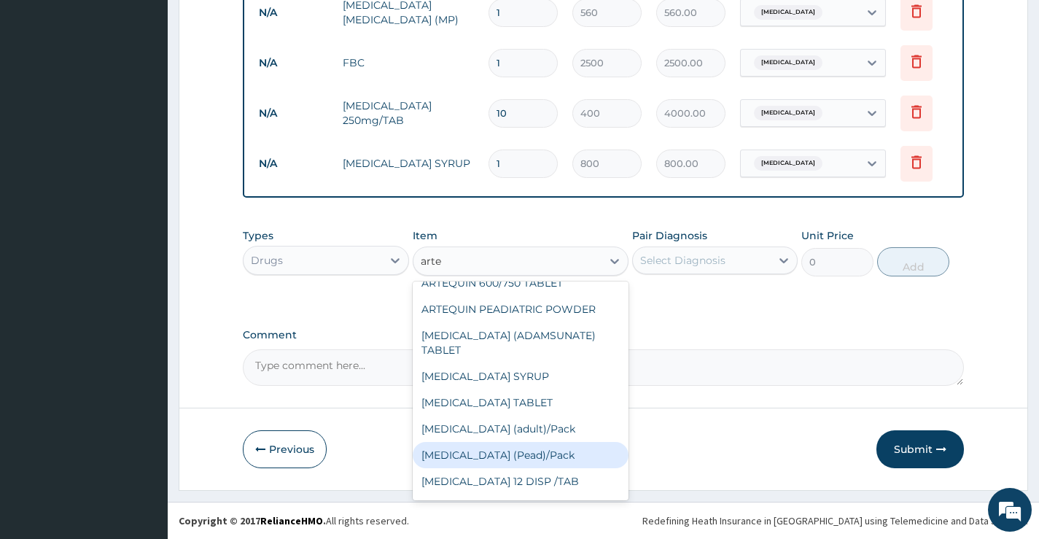
click at [523, 455] on div "Coartem (Pead)/Pack" at bounding box center [521, 455] width 216 height 26
type input "2000"
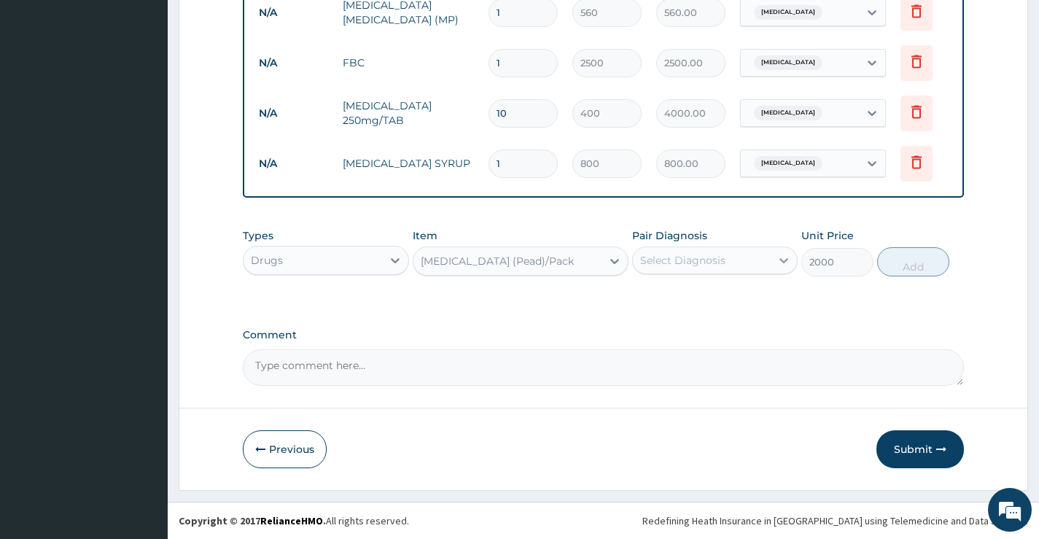
click at [775, 266] on div at bounding box center [783, 260] width 26 height 26
click at [716, 305] on div "Malaria" at bounding box center [714, 298] width 165 height 30
checkbox input "true"
click at [915, 263] on button "Add" at bounding box center [913, 261] width 72 height 29
type input "0"
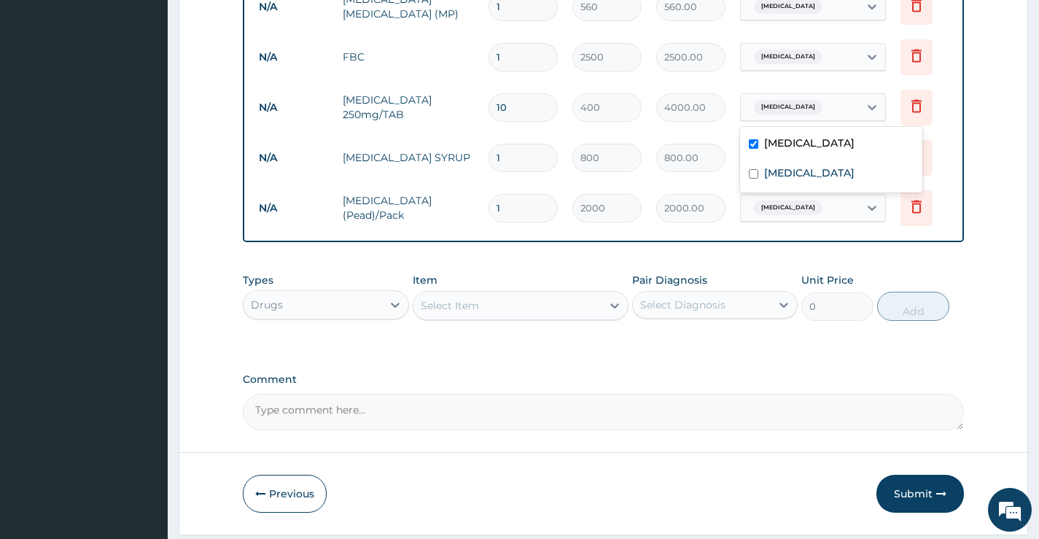
click at [848, 101] on div "Malaria" at bounding box center [800, 107] width 118 height 25
click at [755, 169] on input "checkbox" at bounding box center [753, 173] width 9 height 9
checkbox input "true"
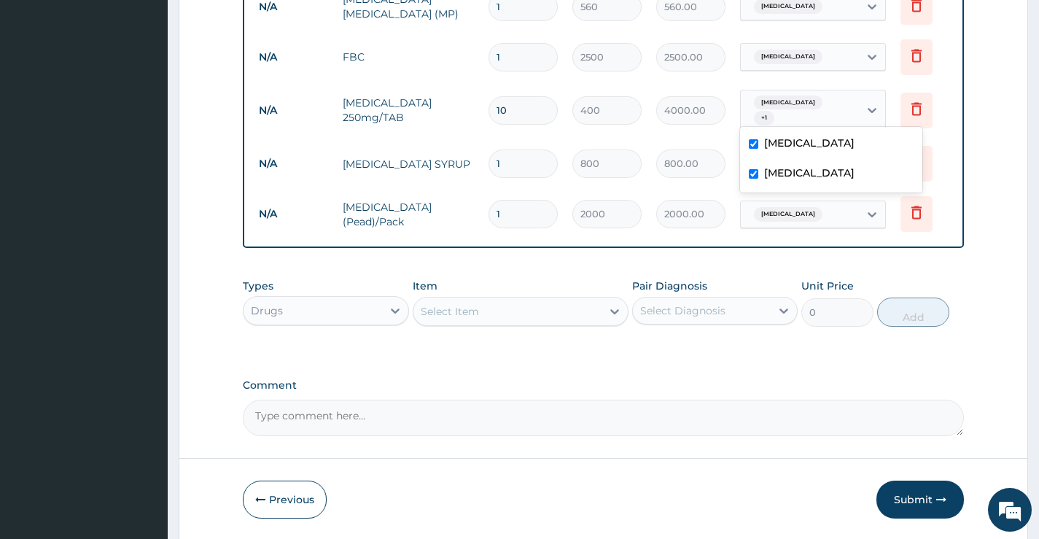
click at [754, 142] on input "checkbox" at bounding box center [753, 143] width 9 height 9
checkbox input "false"
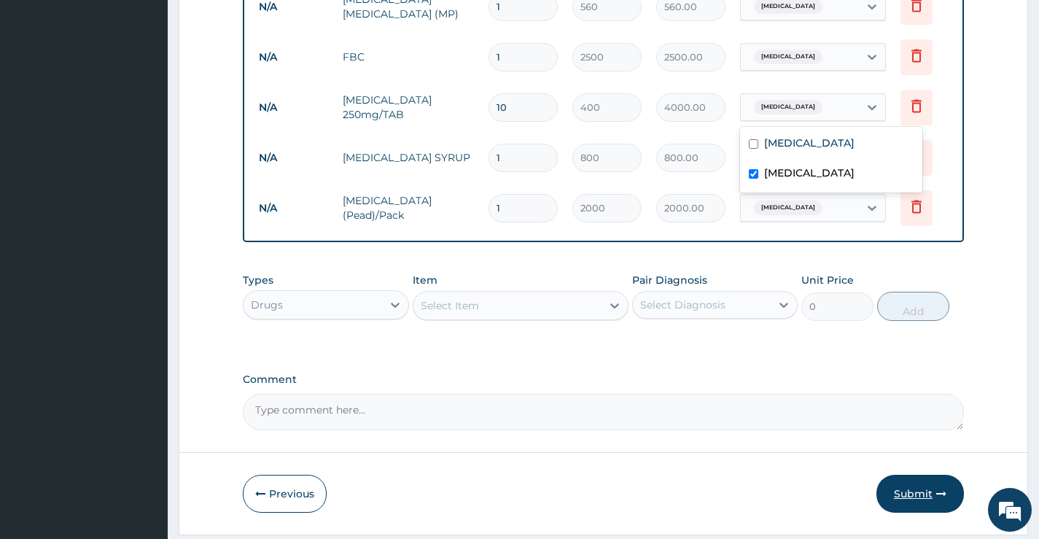
click at [916, 502] on button "Submit" at bounding box center [919, 493] width 87 height 38
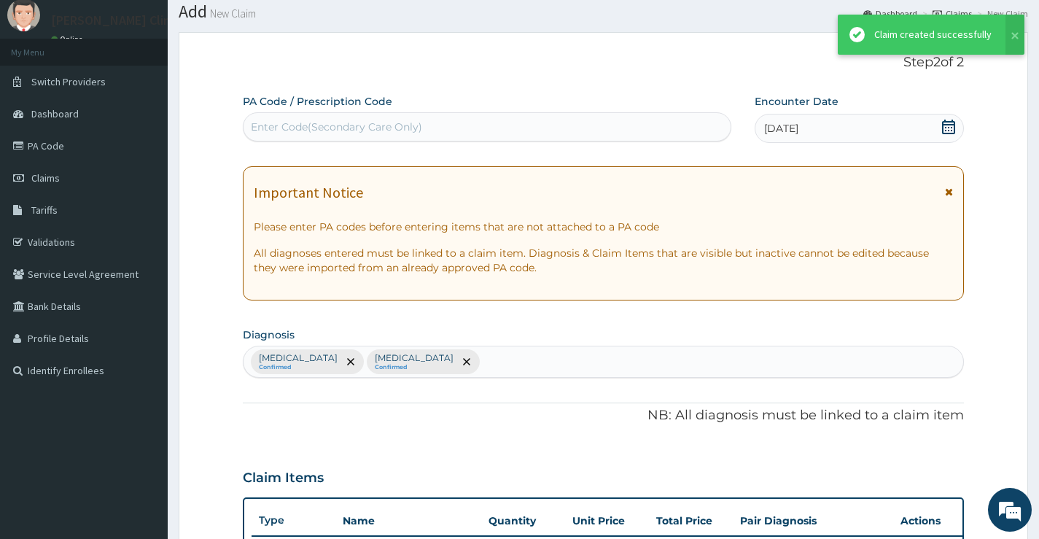
scroll to position [600, 0]
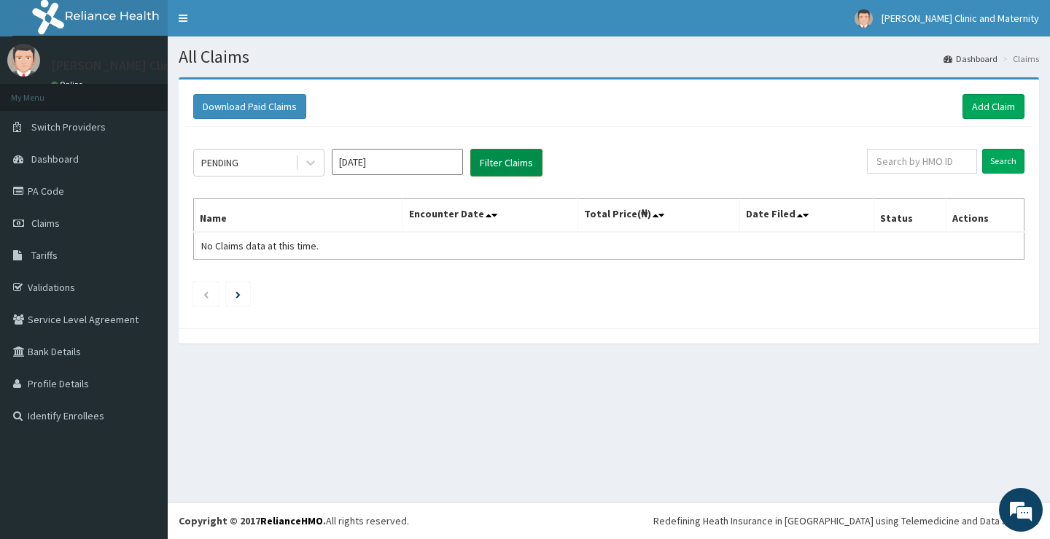
click at [498, 156] on button "Filter Claims" at bounding box center [506, 163] width 72 height 28
click at [989, 105] on link "Add Claim" at bounding box center [993, 106] width 62 height 25
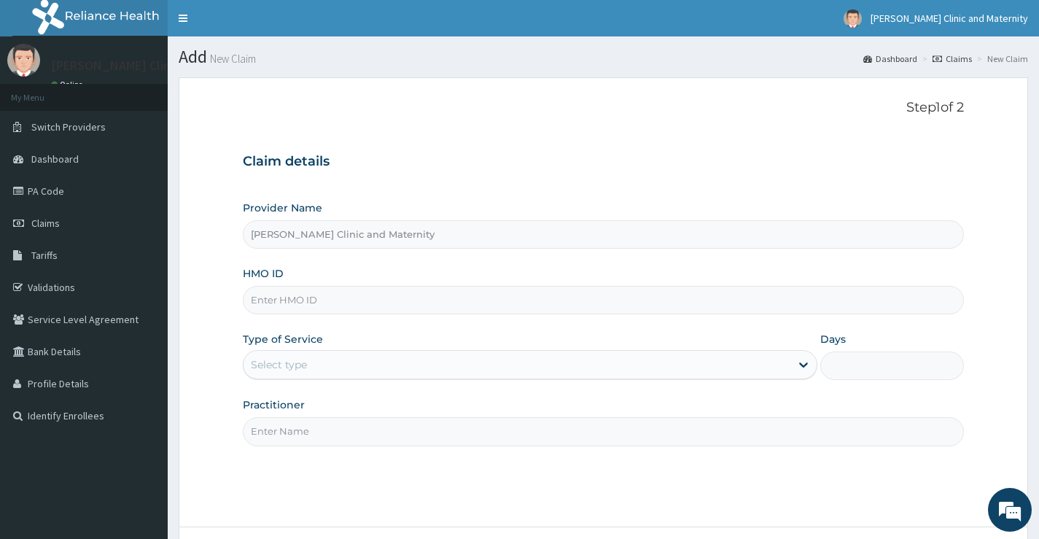
click at [262, 303] on input "HMO ID" at bounding box center [603, 300] width 721 height 28
paste input "ERM/10077/B"
type input "ERM/10077/B"
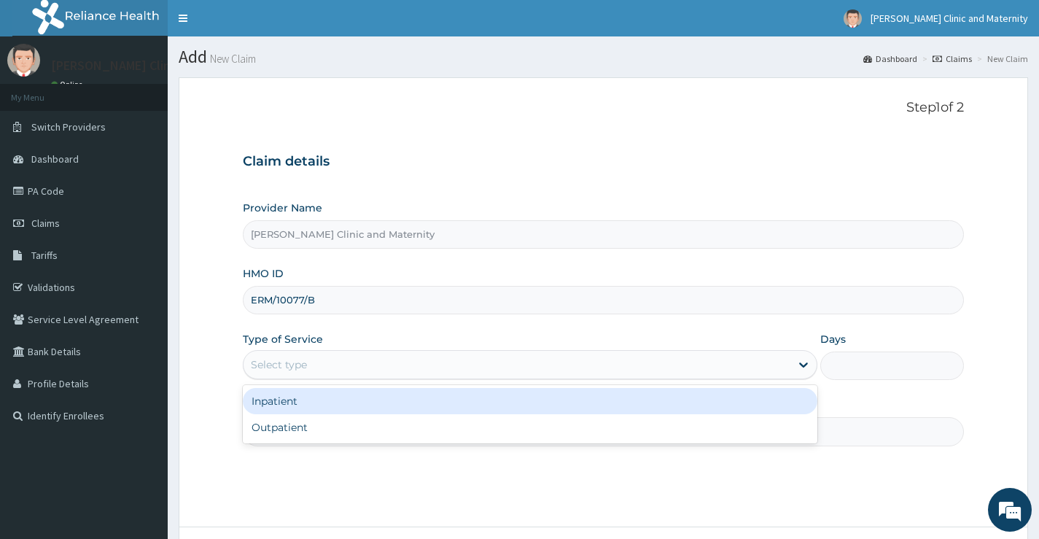
click at [292, 356] on div "Select type" at bounding box center [516, 364] width 547 height 23
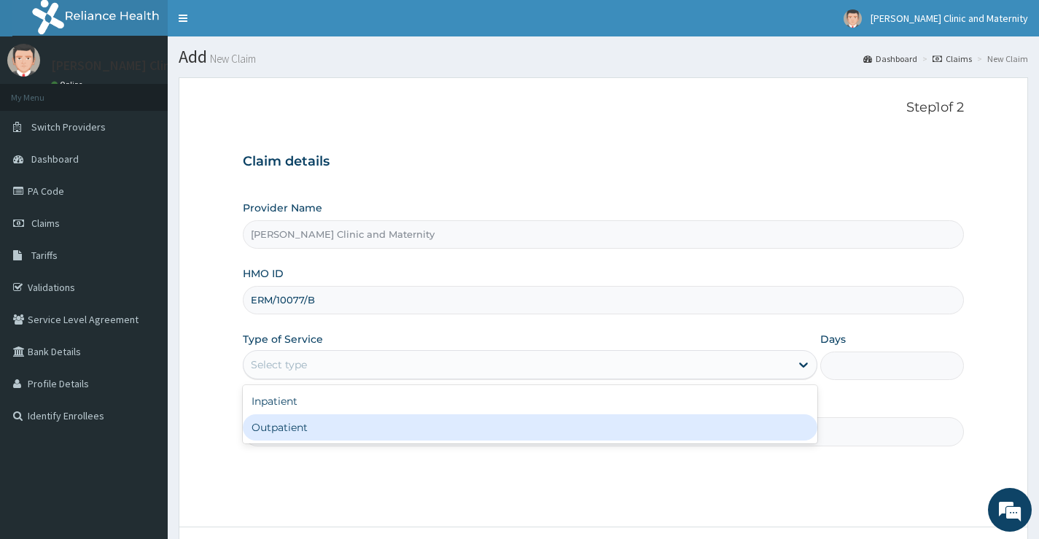
click at [286, 437] on div "Outpatient" at bounding box center [530, 427] width 574 height 26
type input "1"
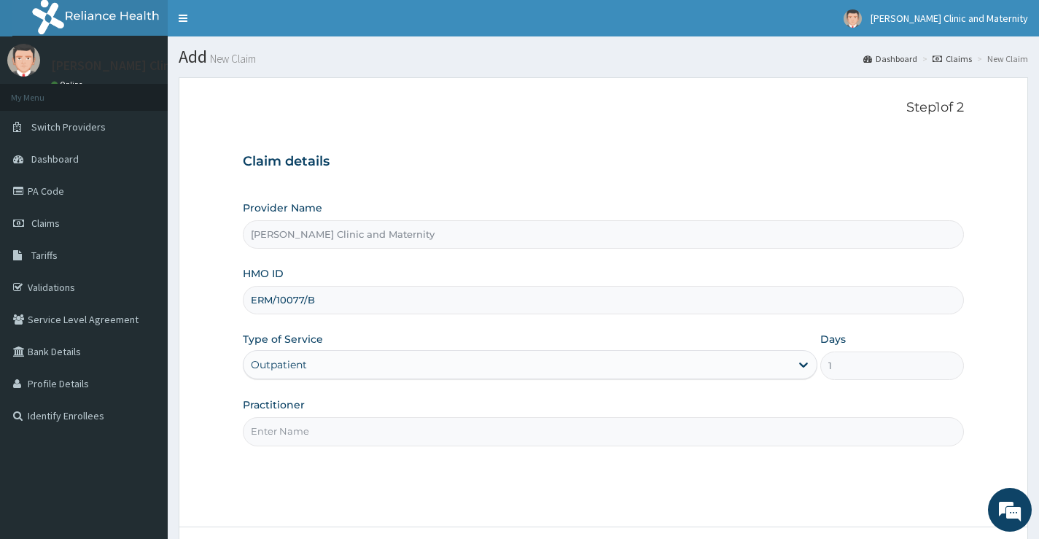
click at [284, 434] on input "Practitioner" at bounding box center [603, 431] width 721 height 28
type input "DR ANYANWU"
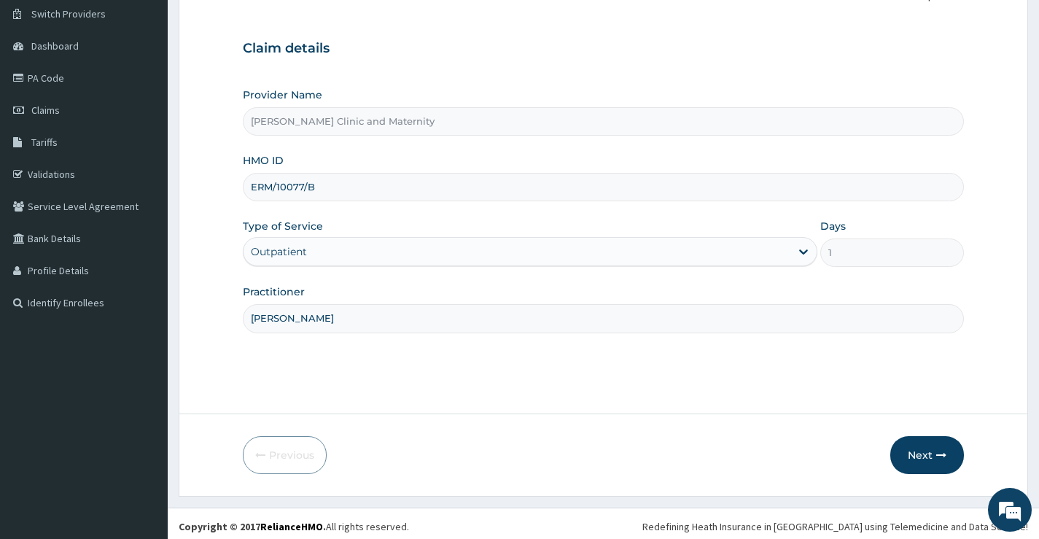
scroll to position [119, 0]
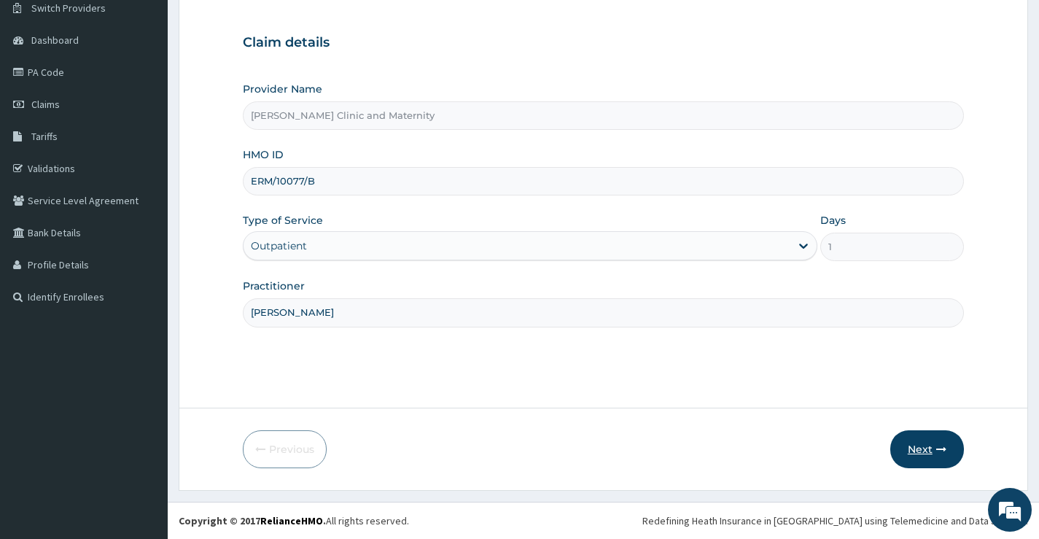
click at [910, 451] on button "Next" at bounding box center [927, 449] width 74 height 38
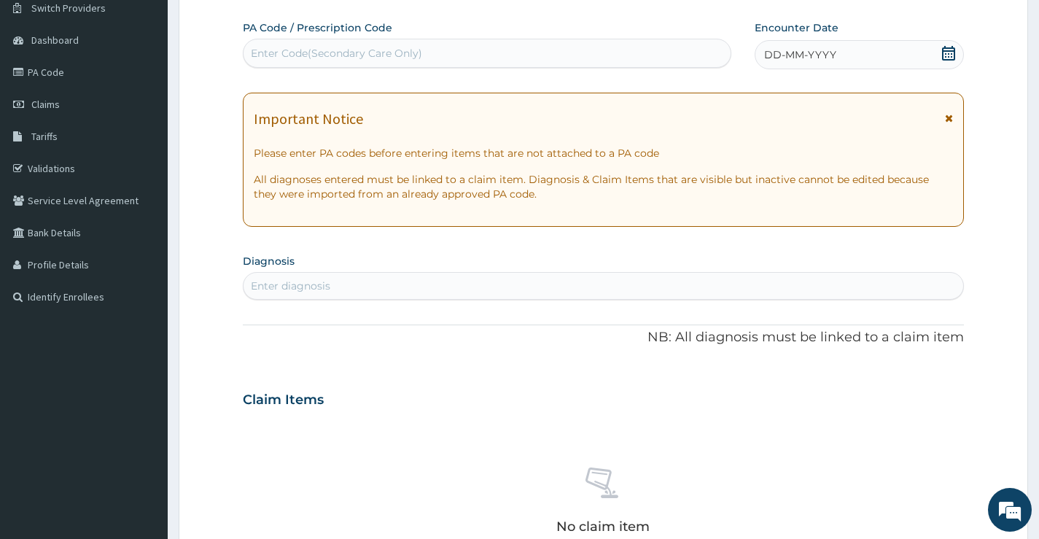
click at [271, 48] on div "Enter Code(Secondary Care Only)" at bounding box center [336, 53] width 171 height 15
type input "PA/75EF57"
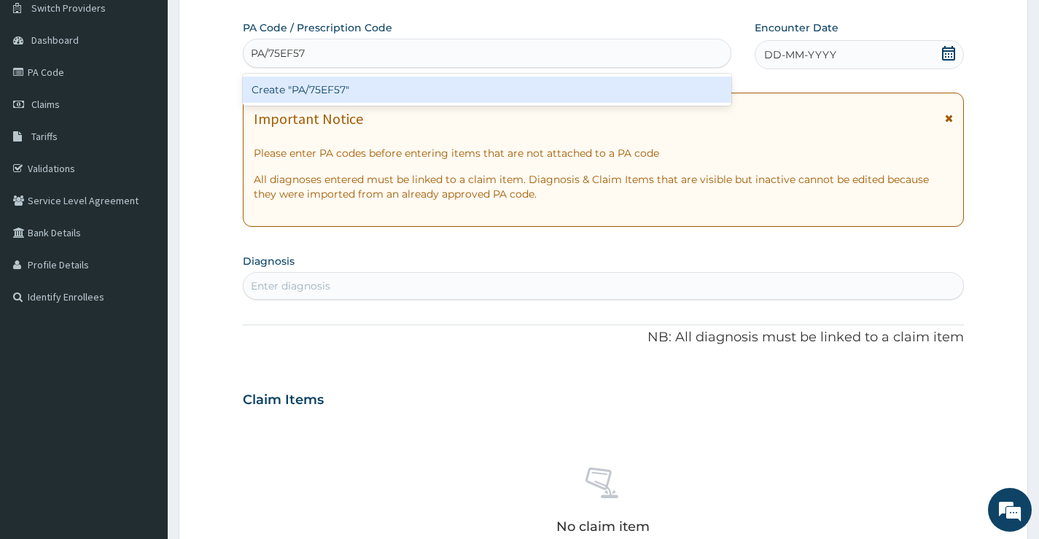
click at [285, 84] on div "Create "PA/75EF57"" at bounding box center [487, 90] width 488 height 26
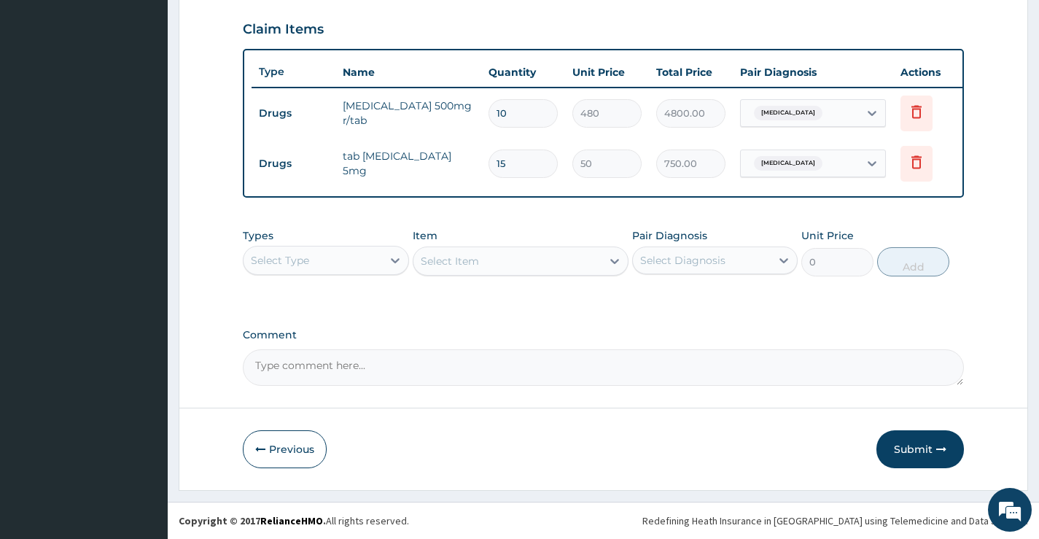
scroll to position [497, 0]
click at [910, 456] on button "Submit" at bounding box center [919, 449] width 87 height 38
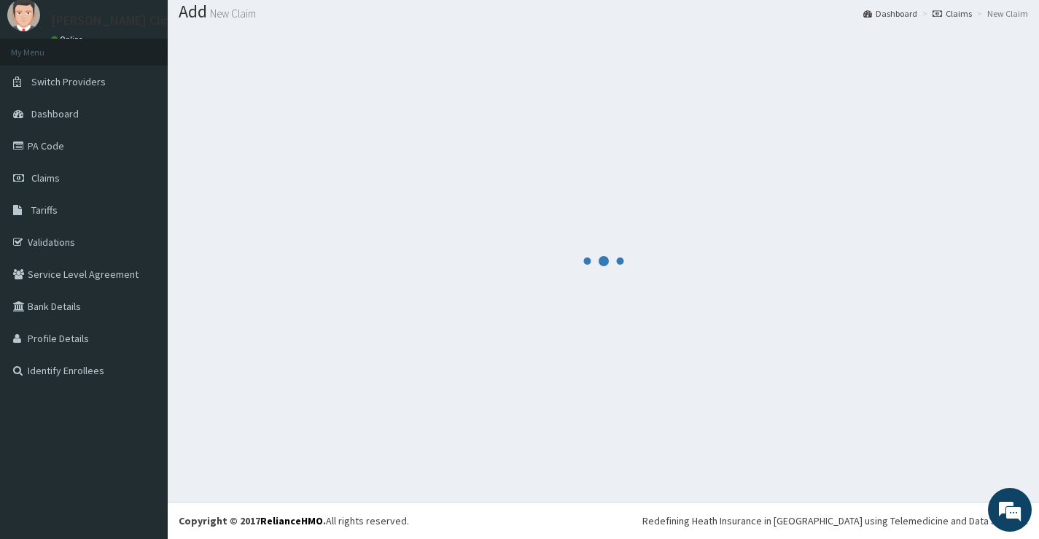
scroll to position [45, 0]
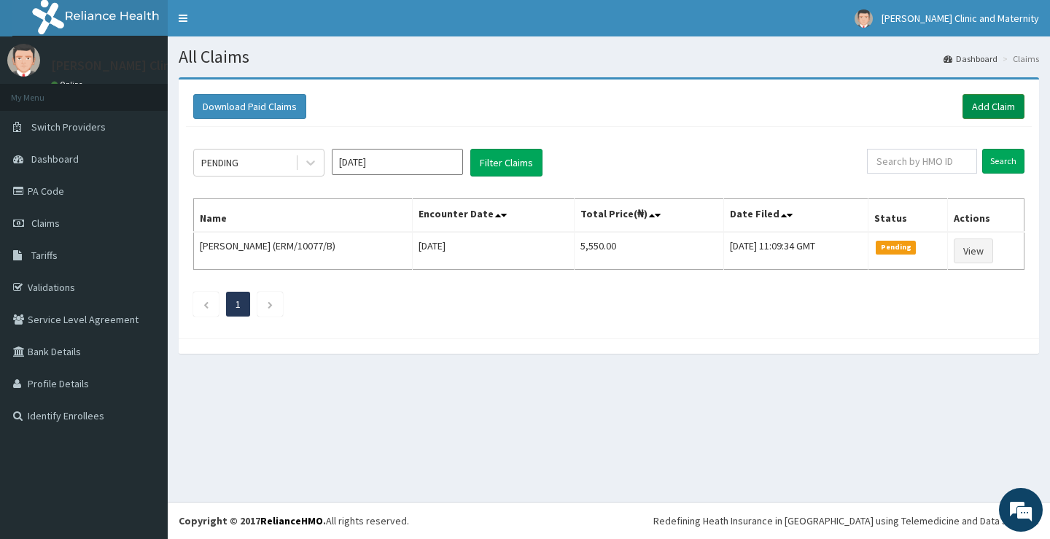
click at [1005, 100] on link "Add Claim" at bounding box center [993, 106] width 62 height 25
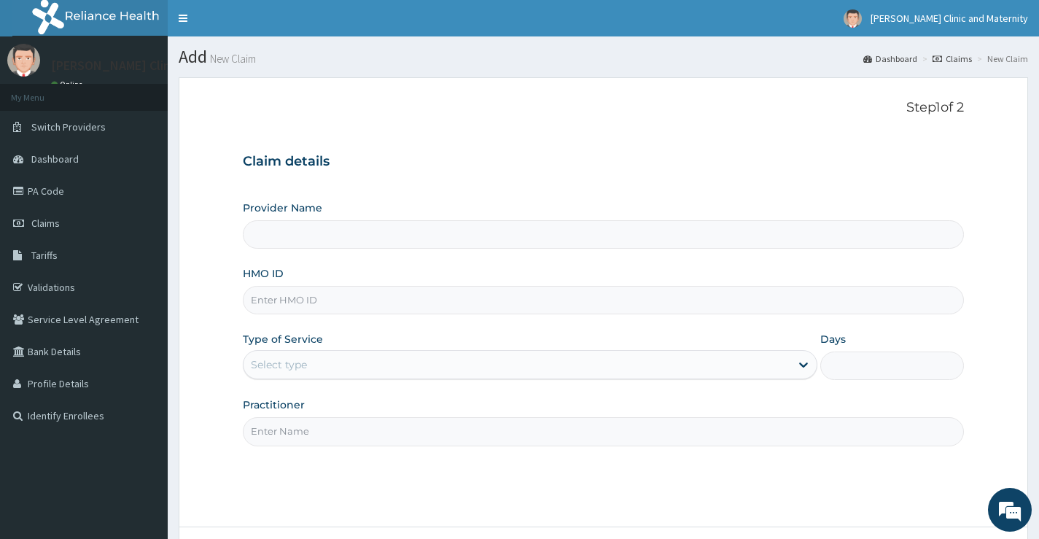
type input "[PERSON_NAME] Clinic and Maternity"
click at [275, 300] on input "HMO ID" at bounding box center [603, 300] width 721 height 28
paste input "MNI/10099/B"
type input "MNI/10099/B"
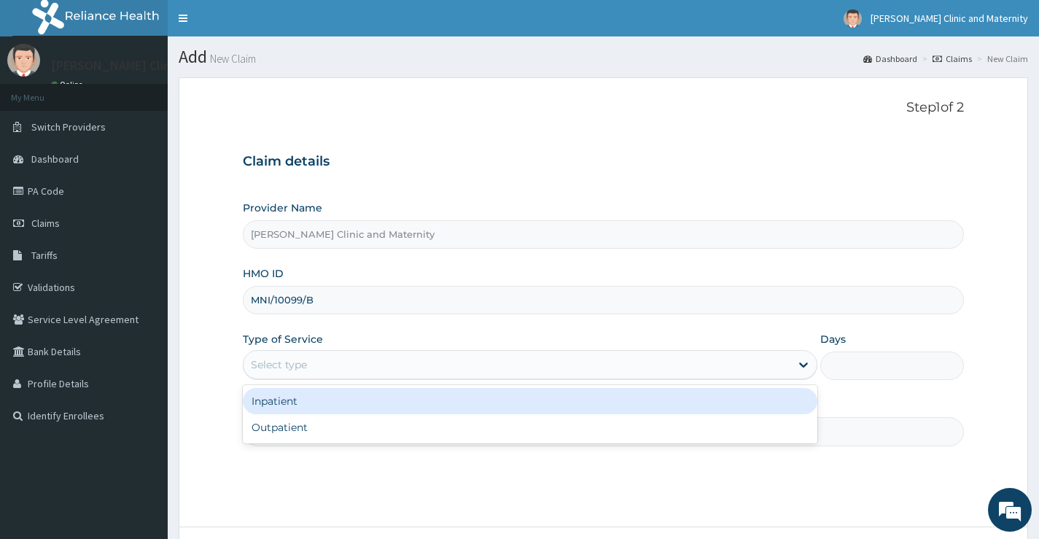
click at [279, 362] on div "Select type" at bounding box center [279, 364] width 56 height 15
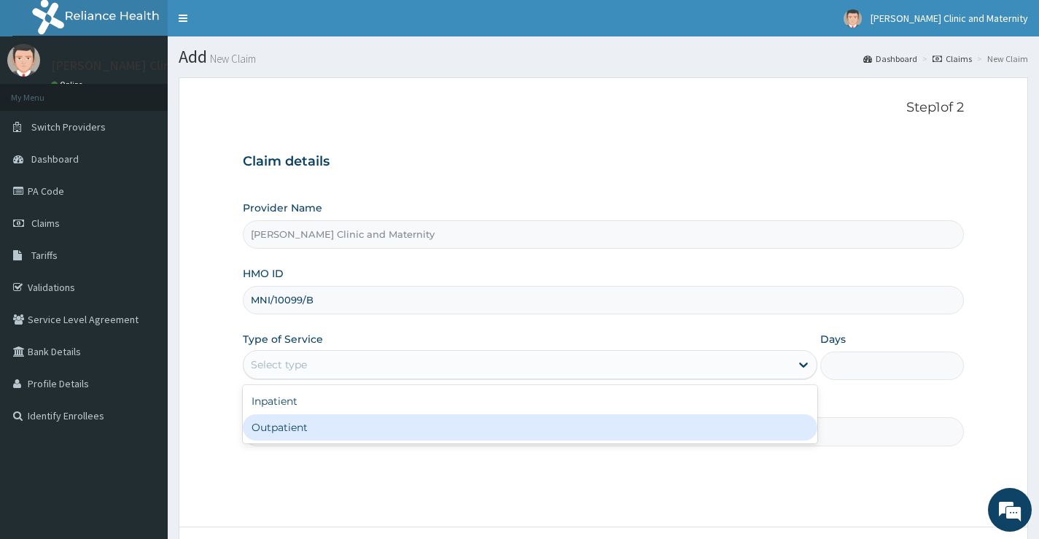
click at [276, 431] on div "Outpatient" at bounding box center [530, 427] width 574 height 26
type input "1"
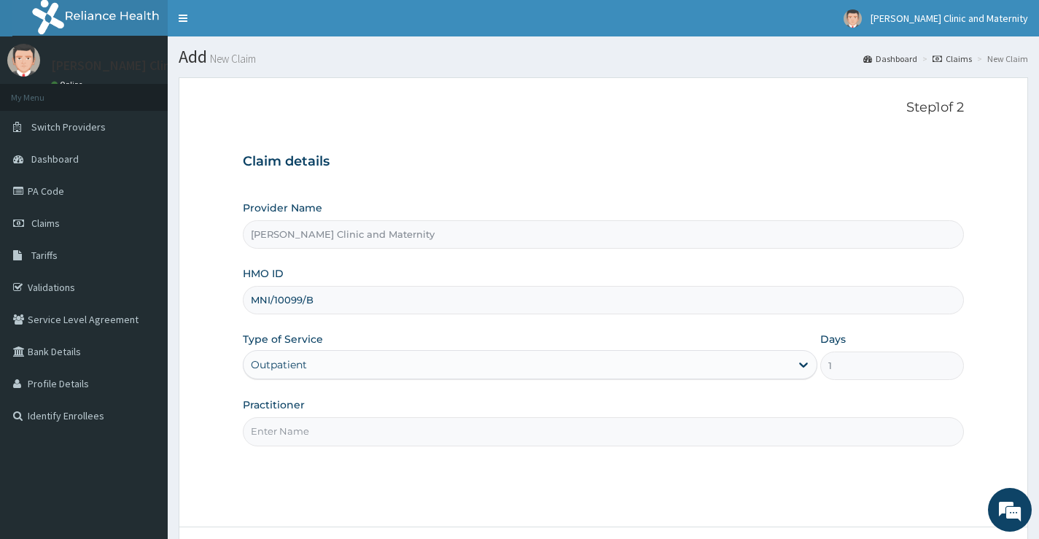
click at [278, 430] on input "Practitioner" at bounding box center [603, 431] width 721 height 28
type input "DR ANYANWU"
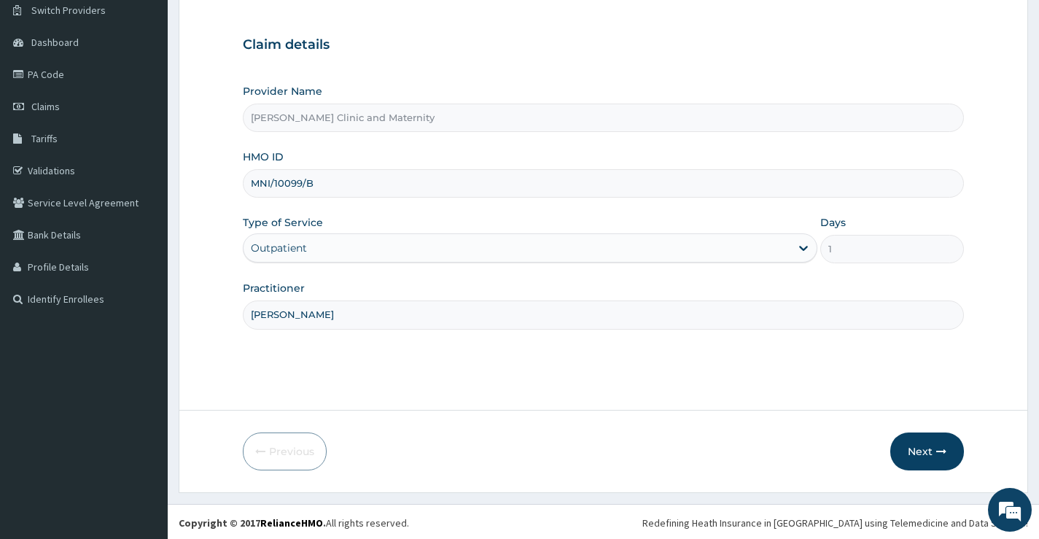
scroll to position [119, 0]
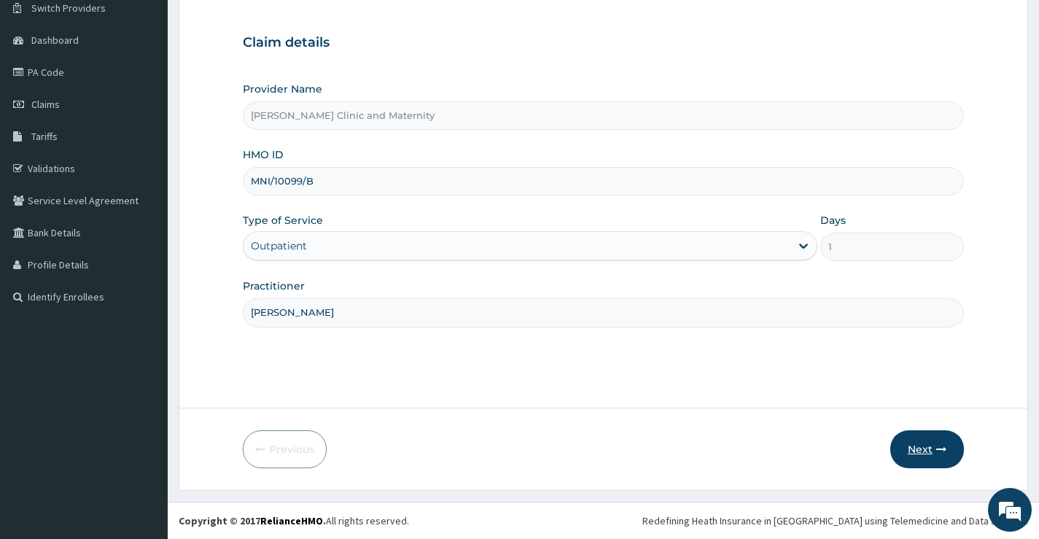
click at [932, 447] on button "Next" at bounding box center [927, 449] width 74 height 38
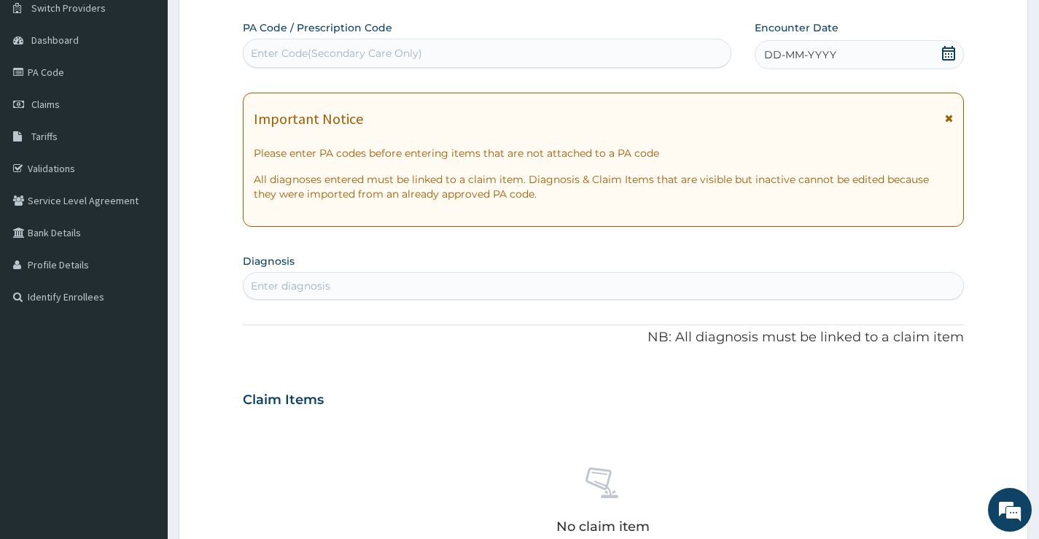
click at [307, 52] on div "Enter Code(Secondary Care Only)" at bounding box center [336, 53] width 171 height 15
type input "PA/18401C"
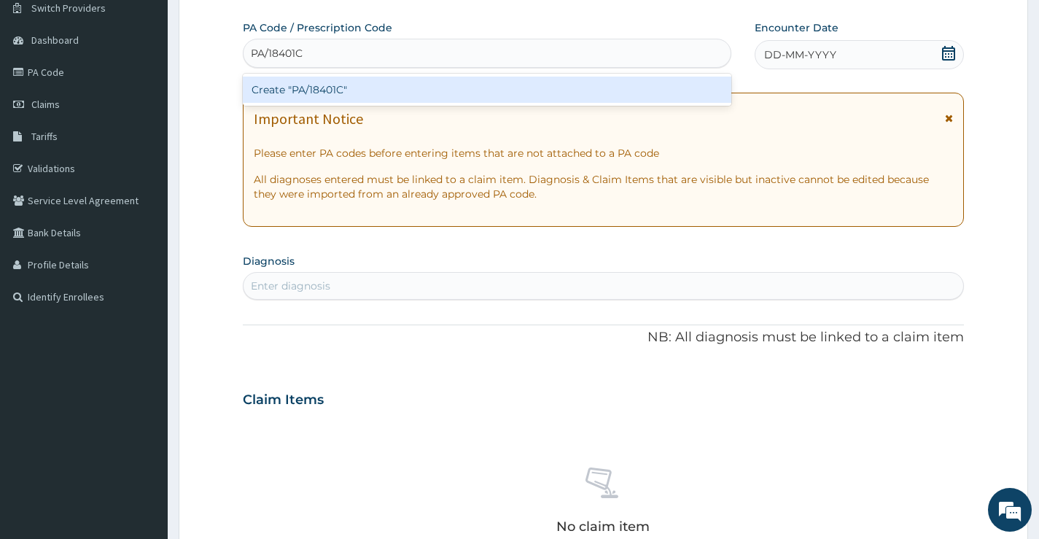
click at [346, 89] on div "Create "PA/18401C"" at bounding box center [487, 90] width 488 height 26
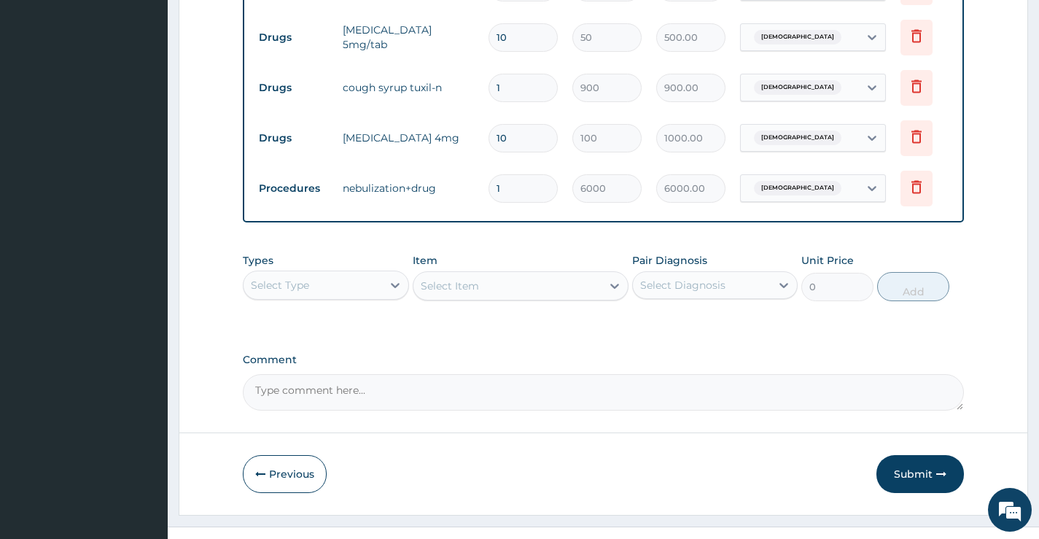
scroll to position [706, 0]
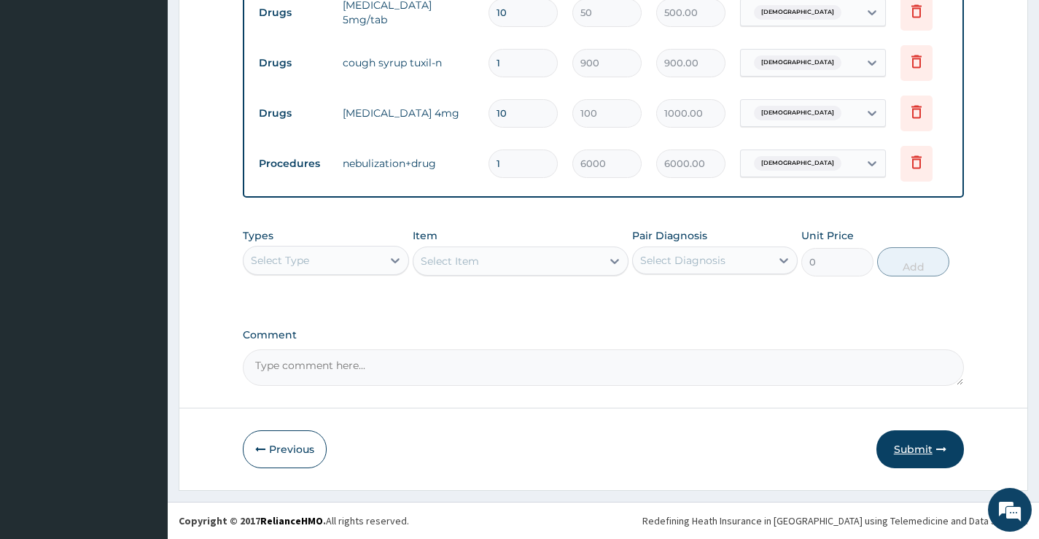
click at [901, 449] on button "Submit" at bounding box center [919, 449] width 87 height 38
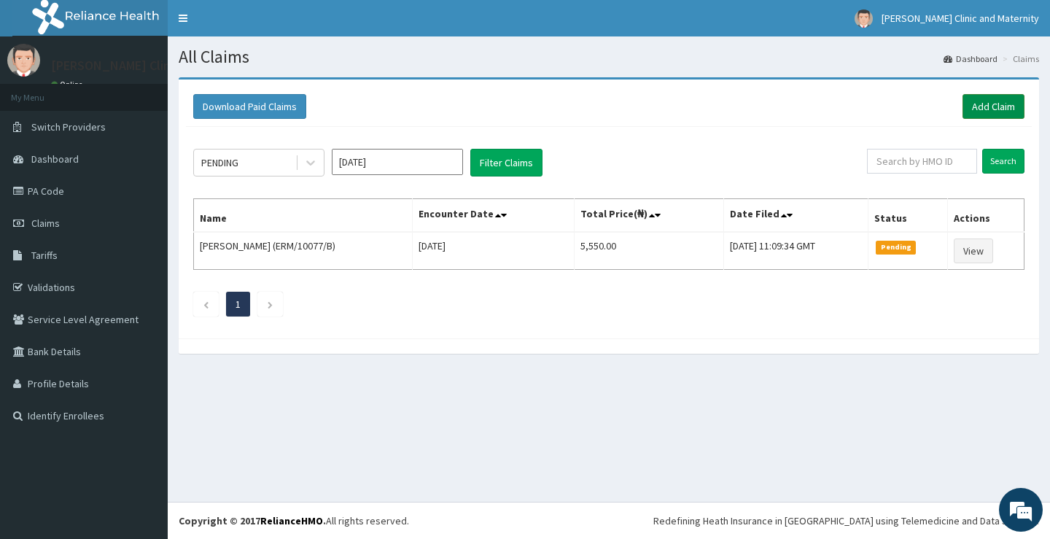
click at [997, 106] on link "Add Claim" at bounding box center [993, 106] width 62 height 25
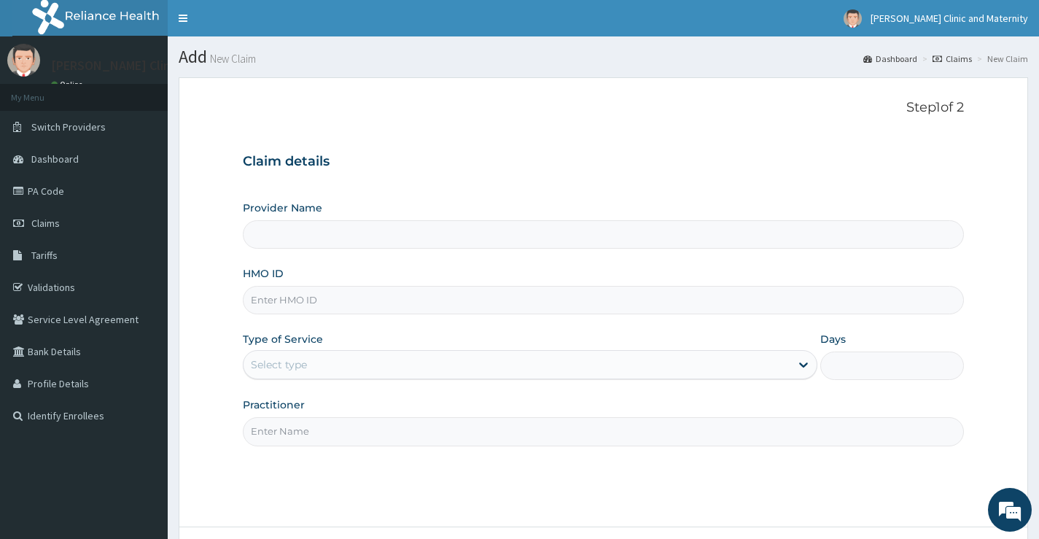
click at [268, 302] on input "HMO ID" at bounding box center [603, 300] width 721 height 28
type input "[PERSON_NAME] Clinic and Maternity"
paste input "boe/10003/a"
type input "boe/10003/a"
click at [262, 359] on div "Select type" at bounding box center [279, 364] width 56 height 15
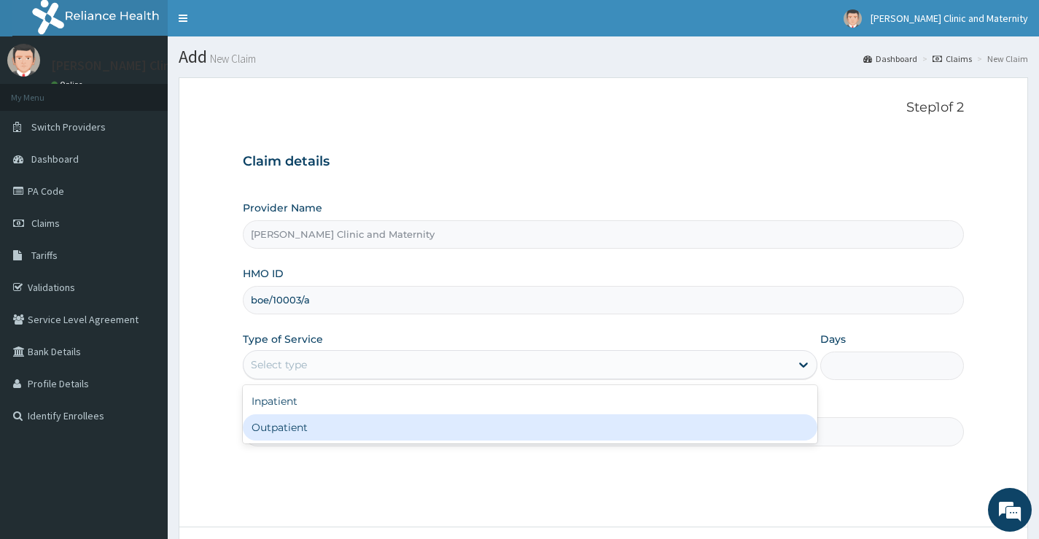
click at [287, 431] on div "Outpatient" at bounding box center [530, 427] width 574 height 26
type input "1"
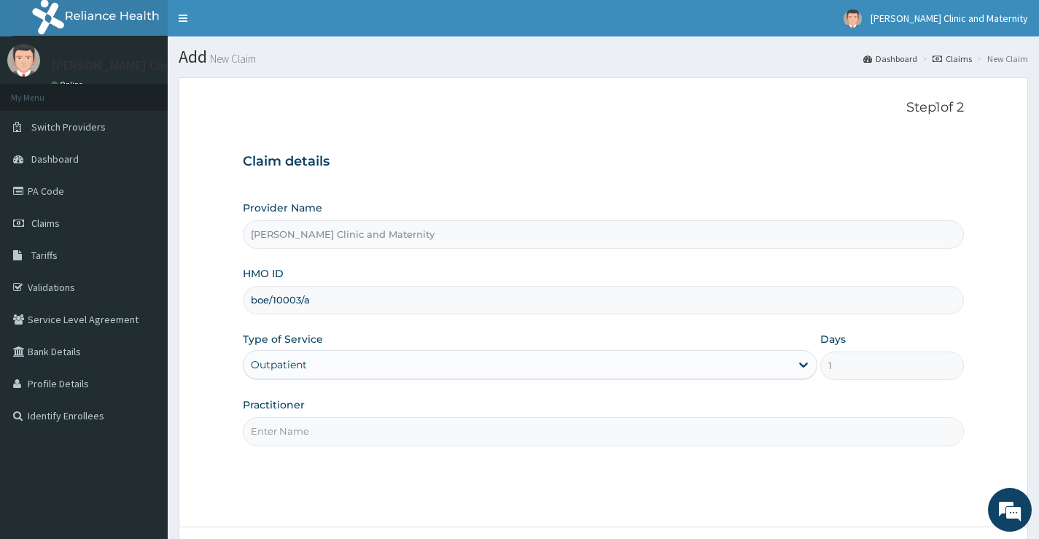
click at [287, 430] on input "Practitioner" at bounding box center [603, 431] width 721 height 28
type input "[PERSON_NAME]"
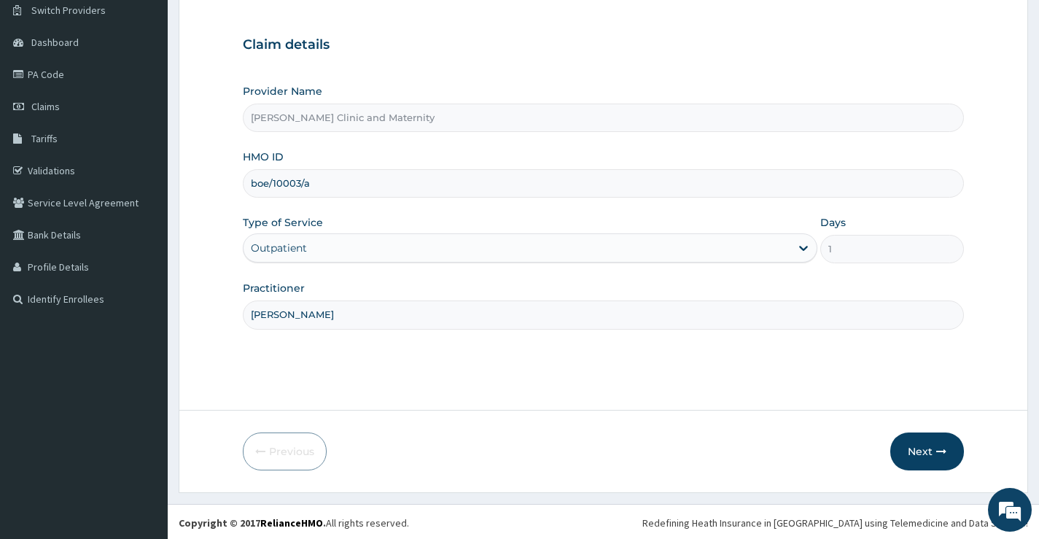
scroll to position [119, 0]
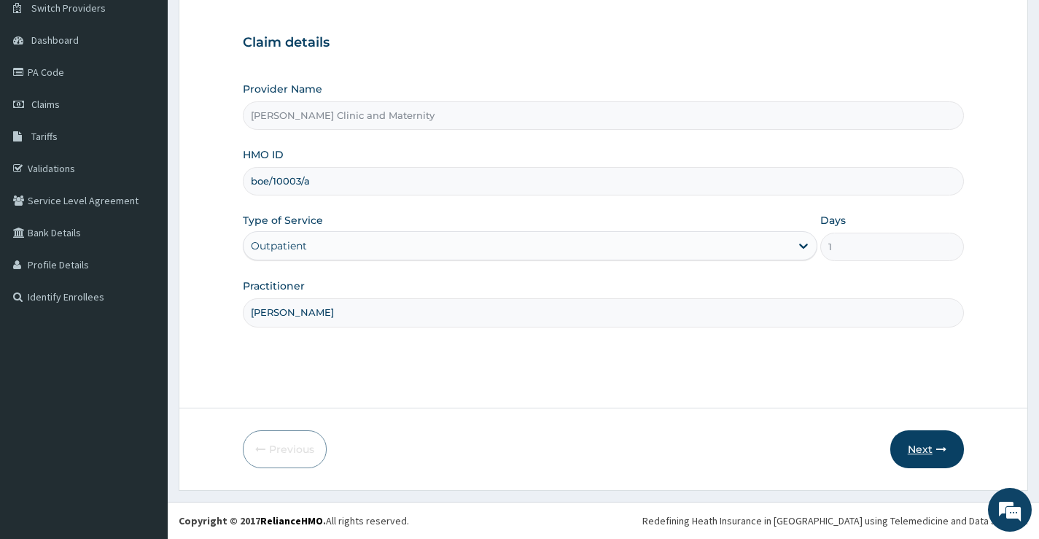
click at [918, 454] on button "Next" at bounding box center [927, 449] width 74 height 38
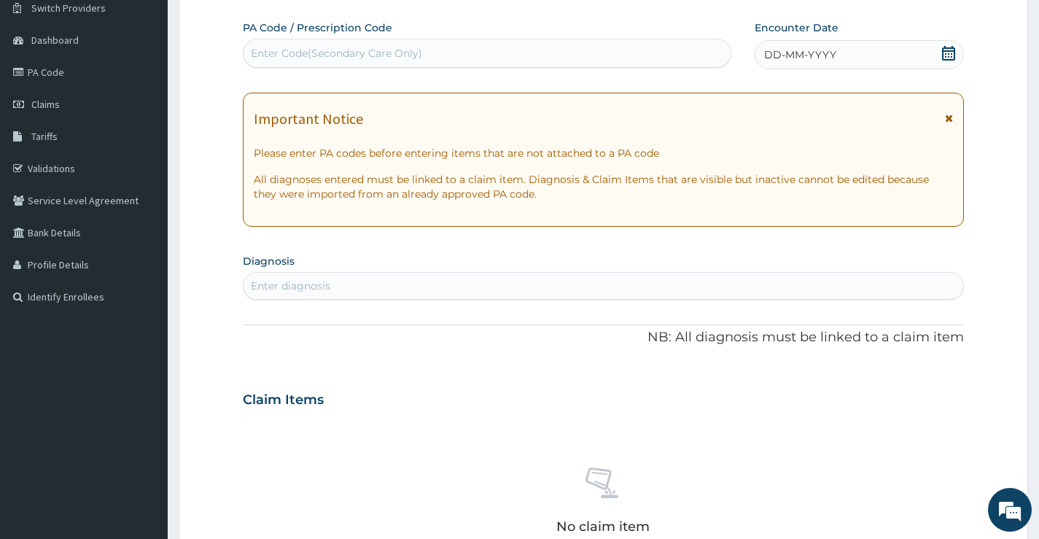
click at [643, 52] on div "Enter Code(Secondary Care Only)" at bounding box center [486, 53] width 487 height 23
type input "PA/1F4E75"
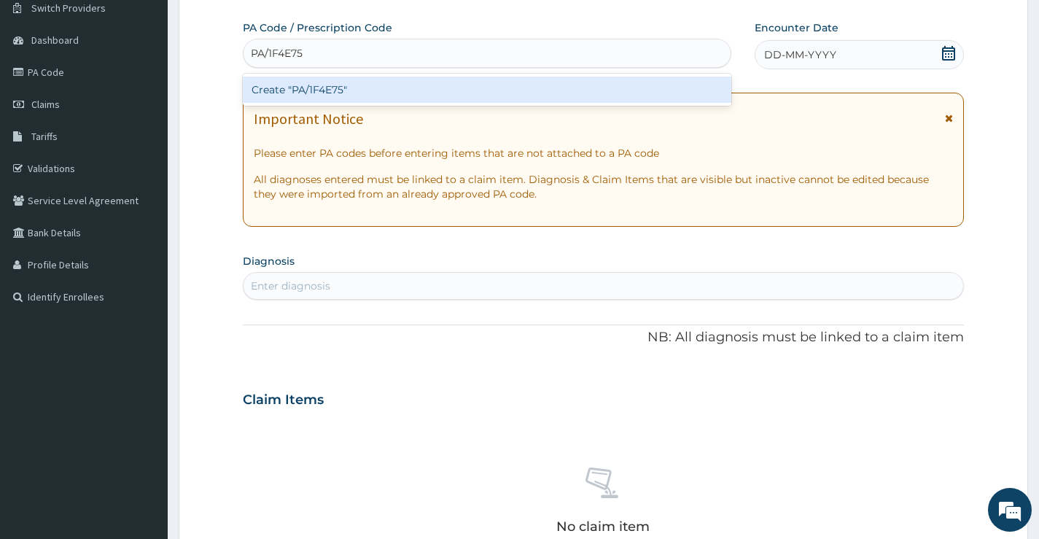
click at [391, 87] on div "Create "PA/1F4E75"" at bounding box center [487, 90] width 488 height 26
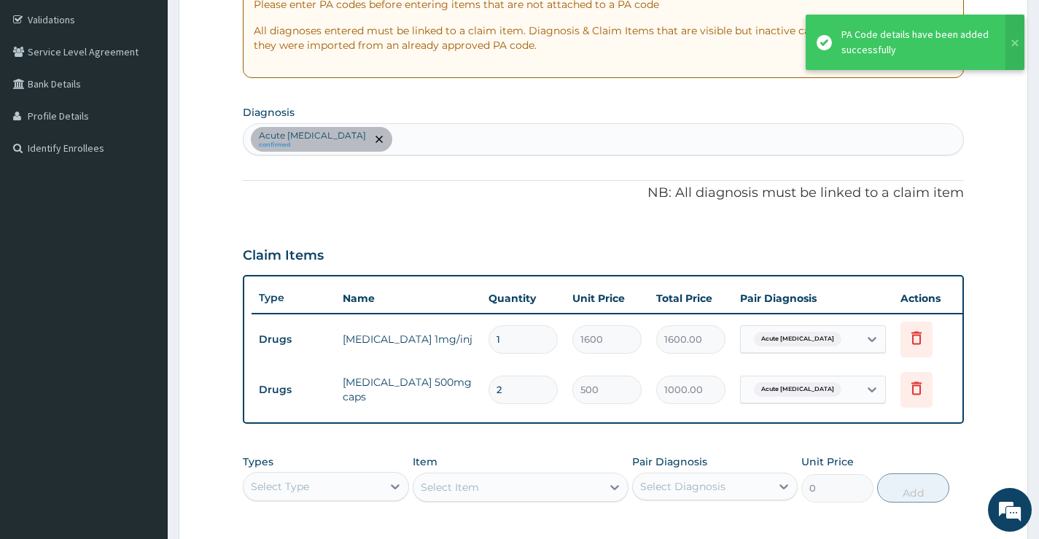
scroll to position [497, 0]
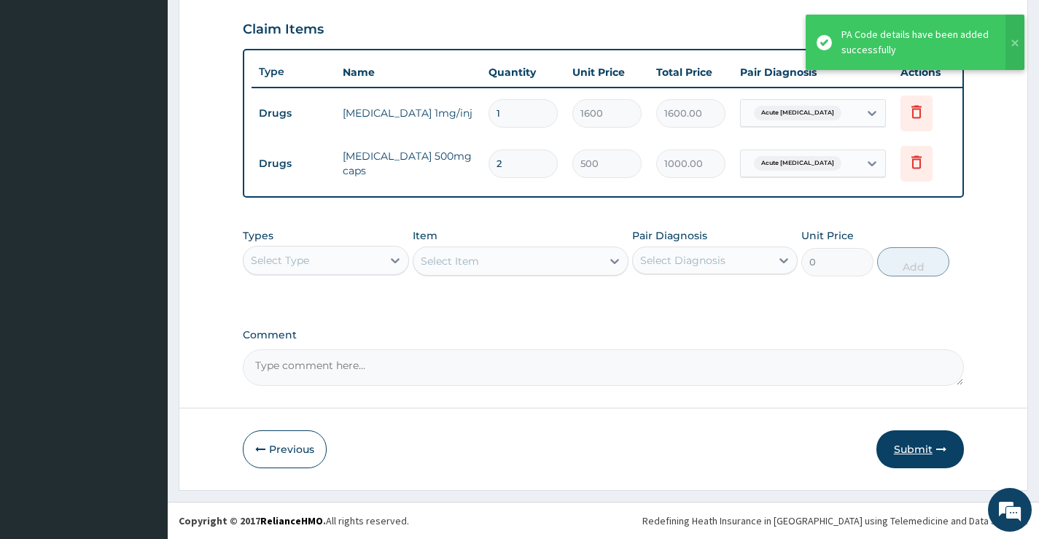
click at [918, 456] on button "Submit" at bounding box center [919, 449] width 87 height 38
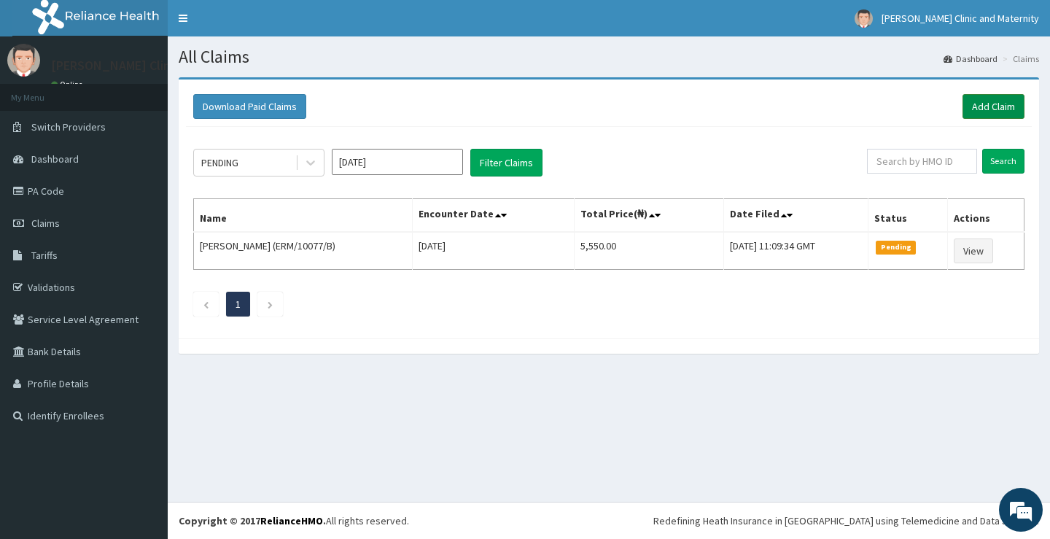
click at [999, 106] on link "Add Claim" at bounding box center [993, 106] width 62 height 25
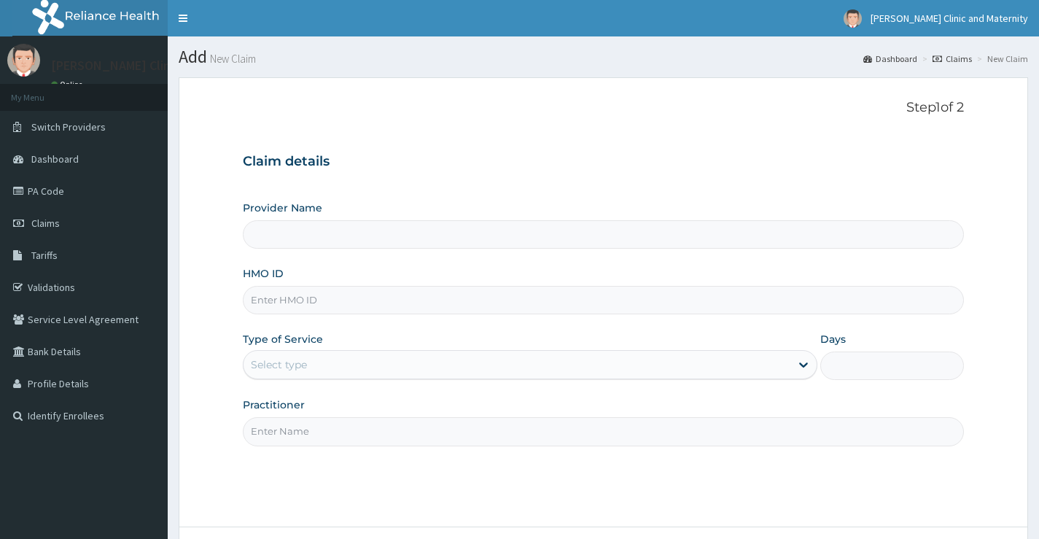
click at [303, 298] on input "HMO ID" at bounding box center [603, 300] width 721 height 28
type input "[PERSON_NAME] Clinic and Maternity"
paste input "NUS/10001/B"
type input "NUS/10001/B"
click at [286, 366] on div "Select type" at bounding box center [279, 364] width 56 height 15
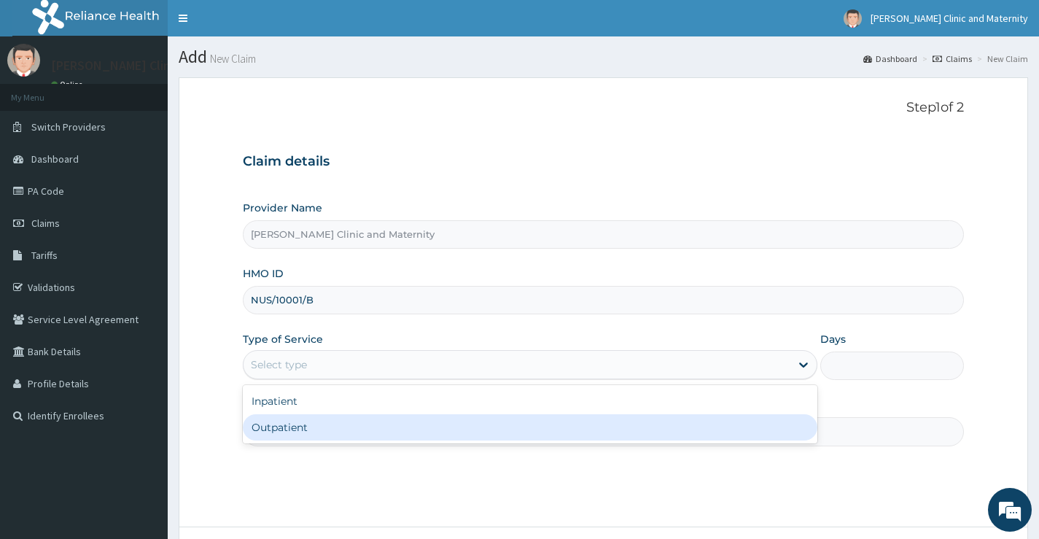
click at [299, 431] on div "Outpatient" at bounding box center [530, 427] width 574 height 26
type input "1"
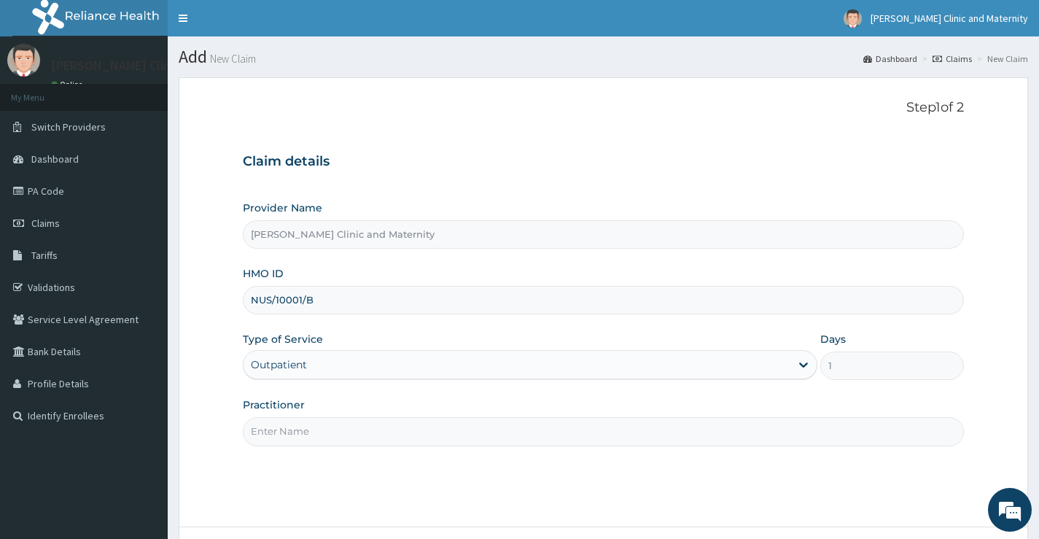
click at [275, 426] on input "Practitioner" at bounding box center [603, 431] width 721 height 28
type input "DR ANYANWU"
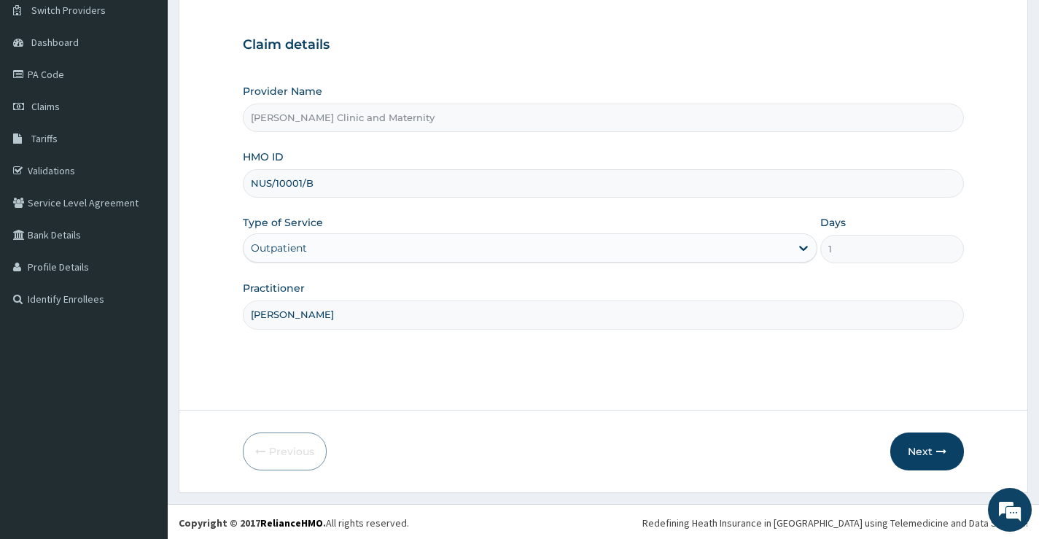
scroll to position [119, 0]
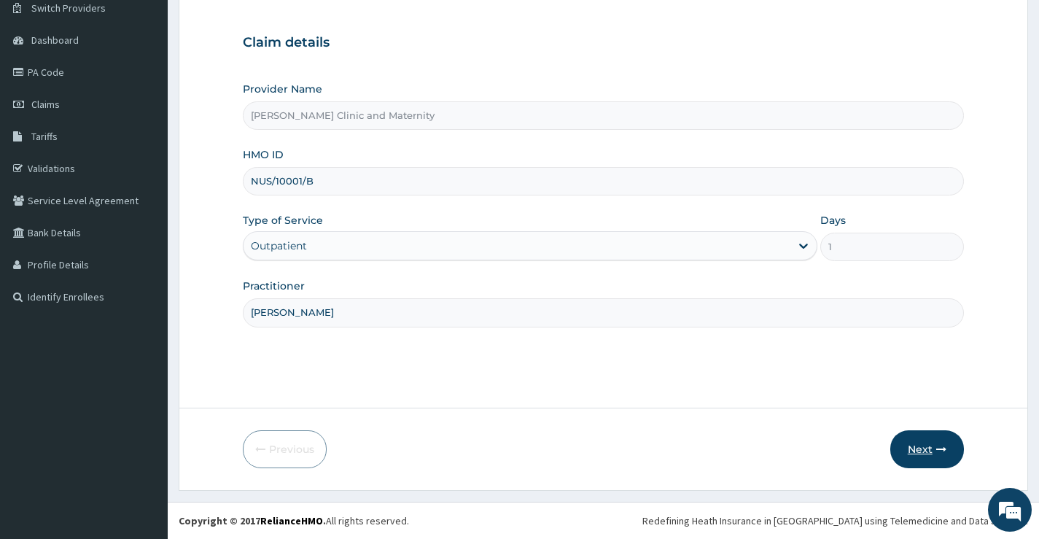
click at [918, 453] on button "Next" at bounding box center [927, 449] width 74 height 38
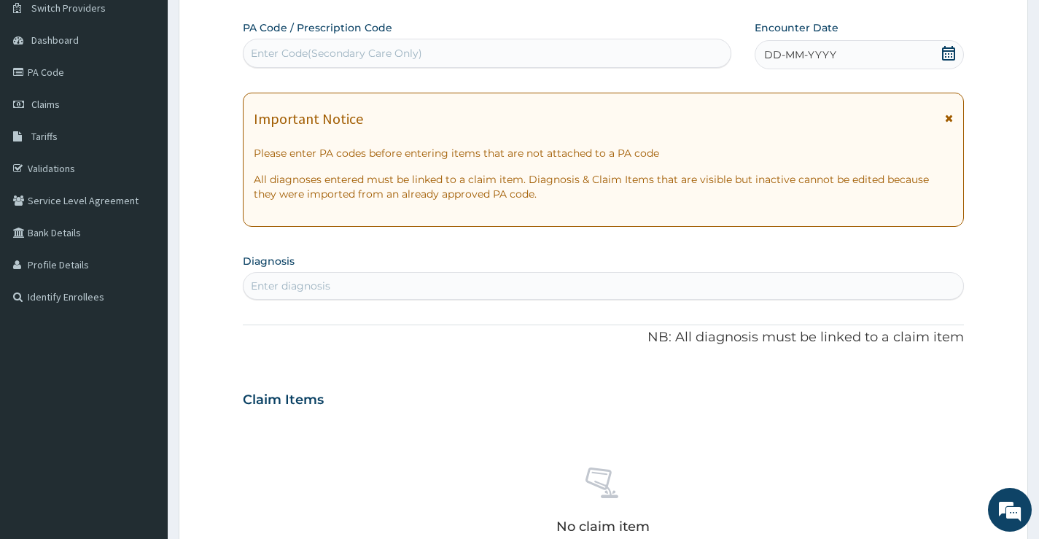
scroll to position [0, 0]
click at [524, 60] on div "Enter Code(Secondary Care Only)" at bounding box center [486, 53] width 487 height 23
type input "PA/A8A9BD"
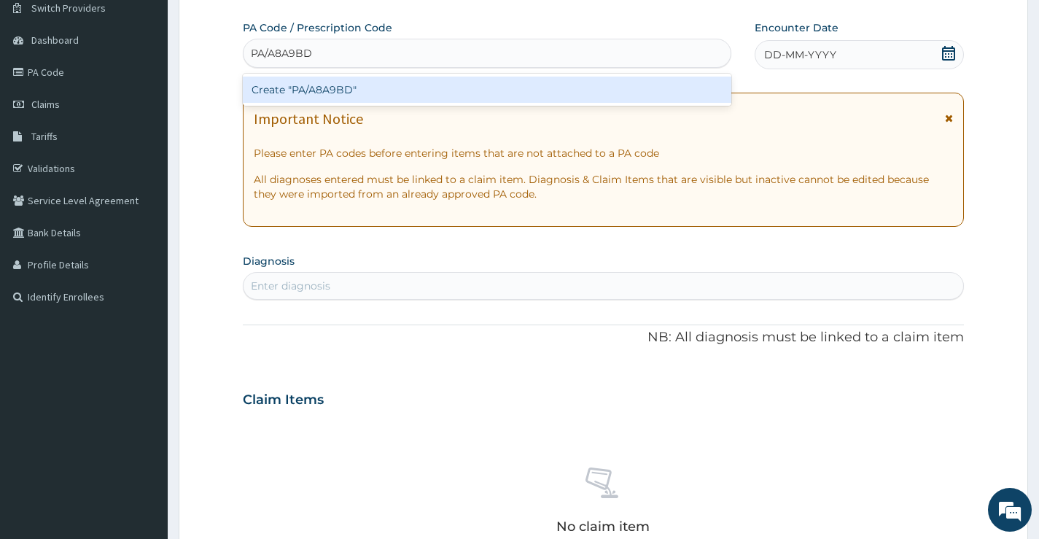
click at [377, 91] on div "Create "PA/A8A9BD"" at bounding box center [487, 90] width 488 height 26
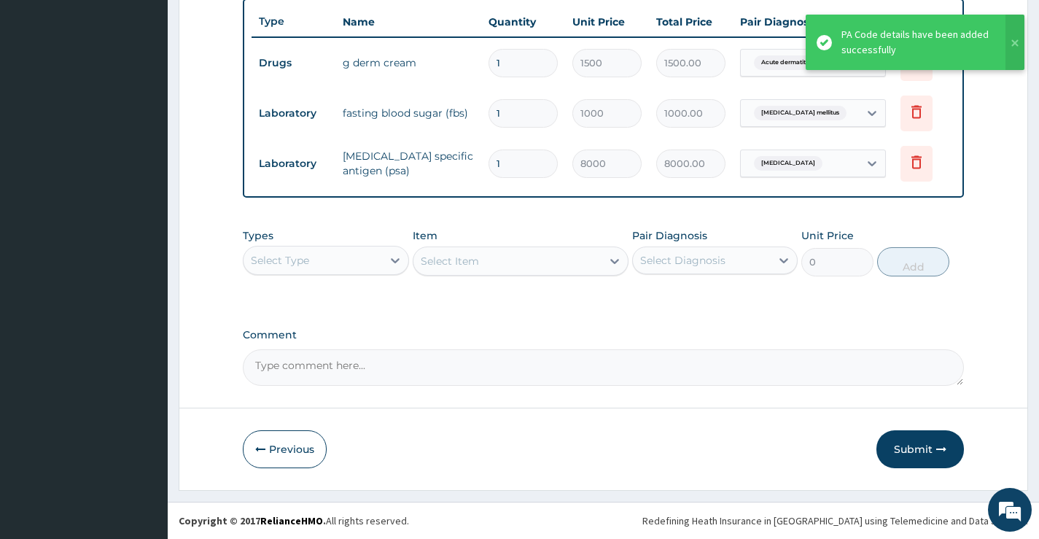
scroll to position [555, 0]
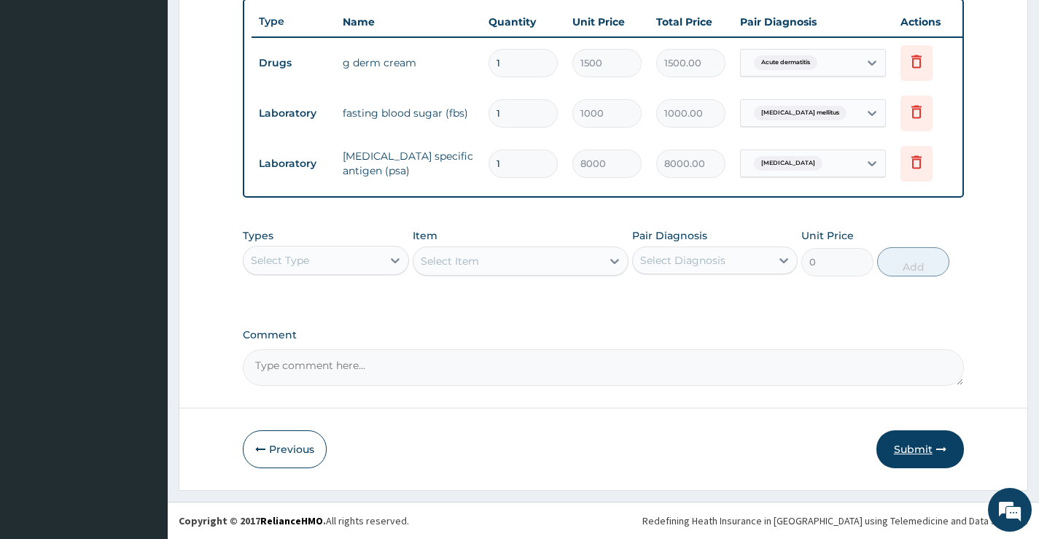
click at [915, 448] on button "Submit" at bounding box center [919, 449] width 87 height 38
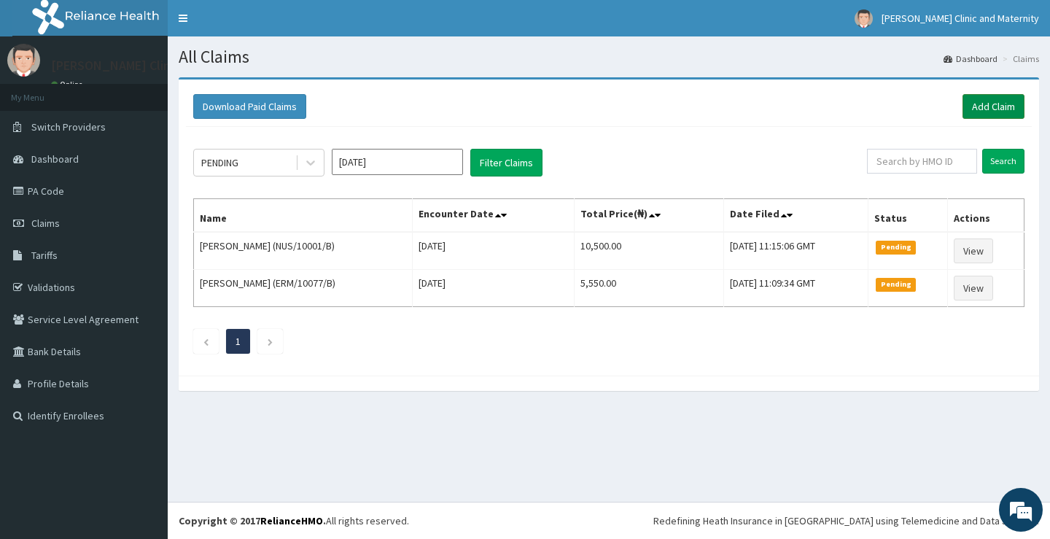
click at [991, 105] on link "Add Claim" at bounding box center [993, 106] width 62 height 25
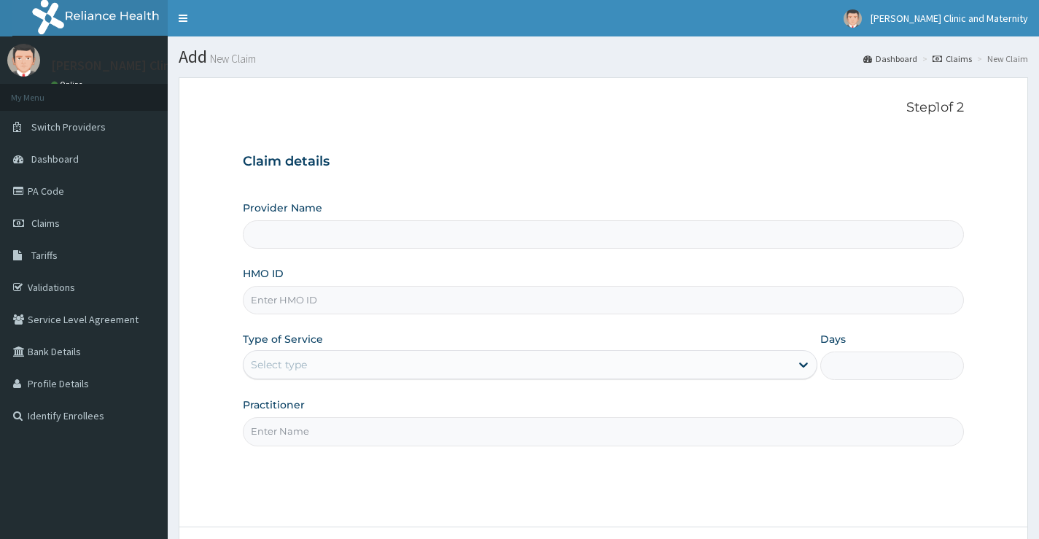
click at [260, 300] on input "HMO ID" at bounding box center [603, 300] width 721 height 28
paste input "FME/10037/F"
type input "[PERSON_NAME] Clinic and Maternity"
type input "FME/10037/F"
click at [282, 367] on div "Select type" at bounding box center [279, 364] width 56 height 15
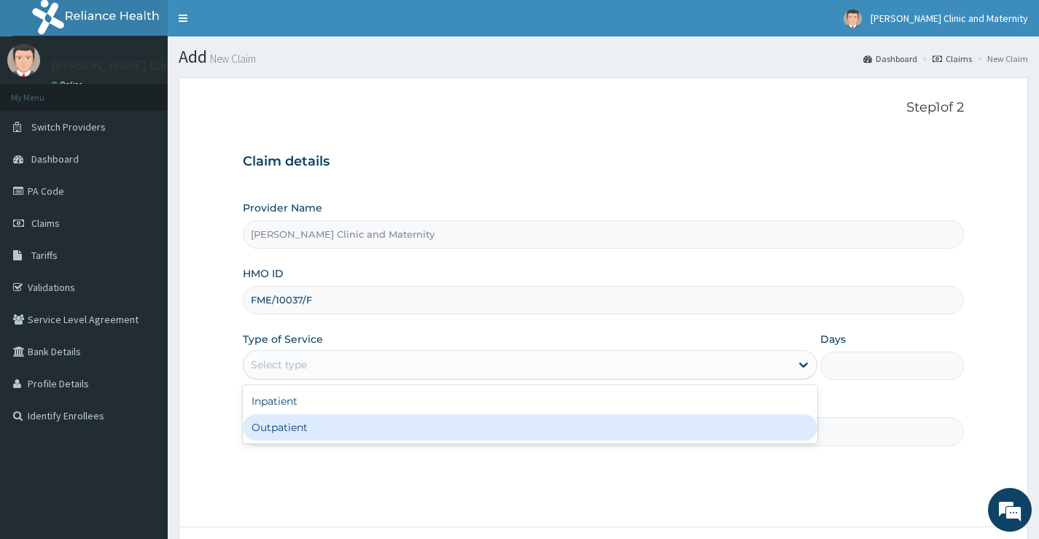
click at [270, 431] on div "Outpatient" at bounding box center [530, 427] width 574 height 26
type input "1"
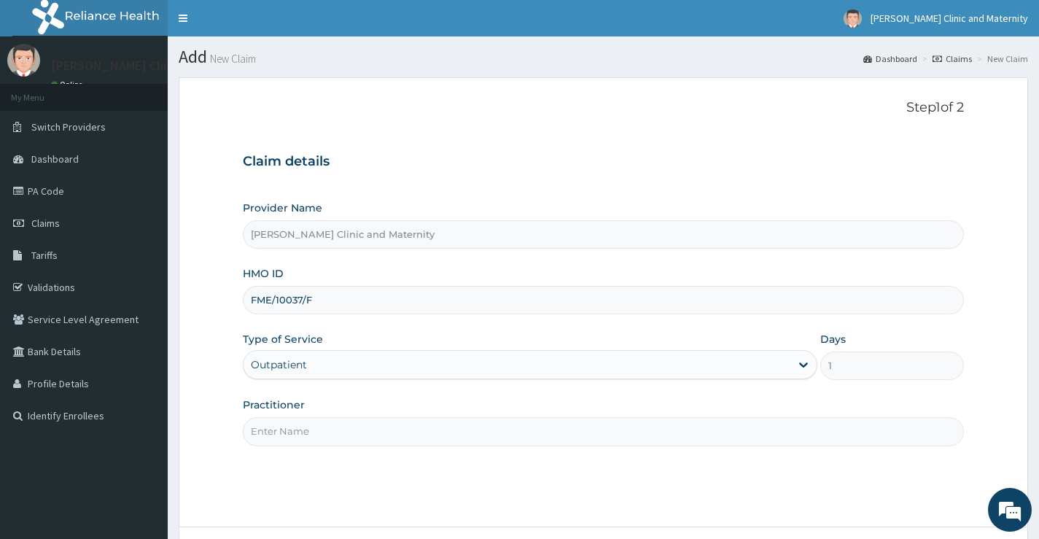
click at [270, 431] on input "Practitioner" at bounding box center [603, 431] width 721 height 28
type input "DR ANYANWU"
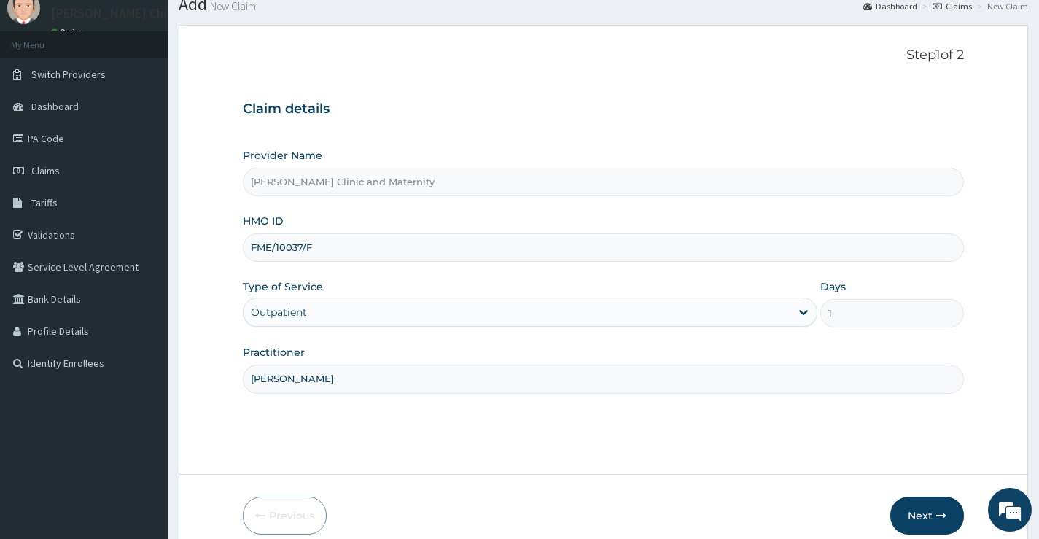
scroll to position [119, 0]
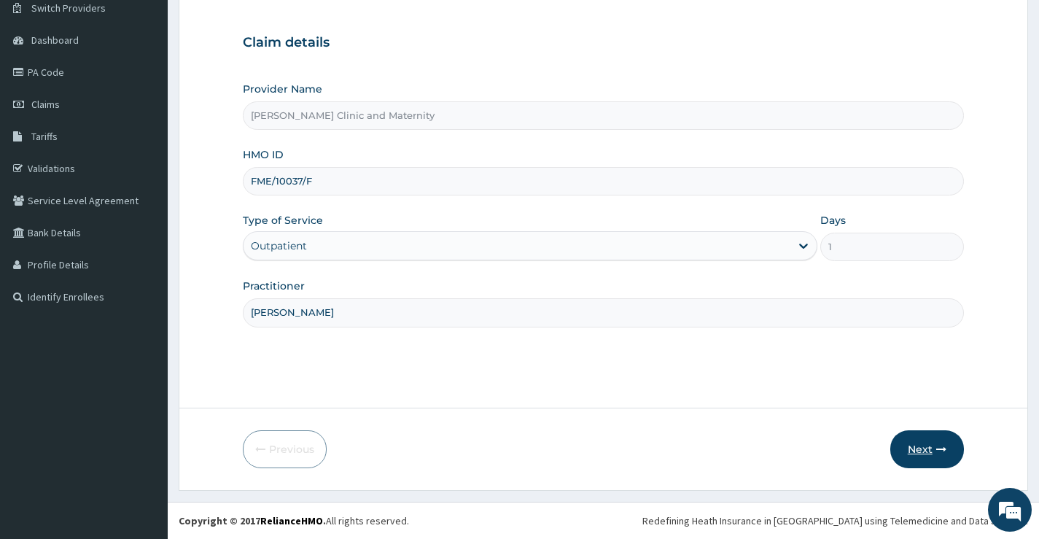
click at [928, 452] on button "Next" at bounding box center [927, 449] width 74 height 38
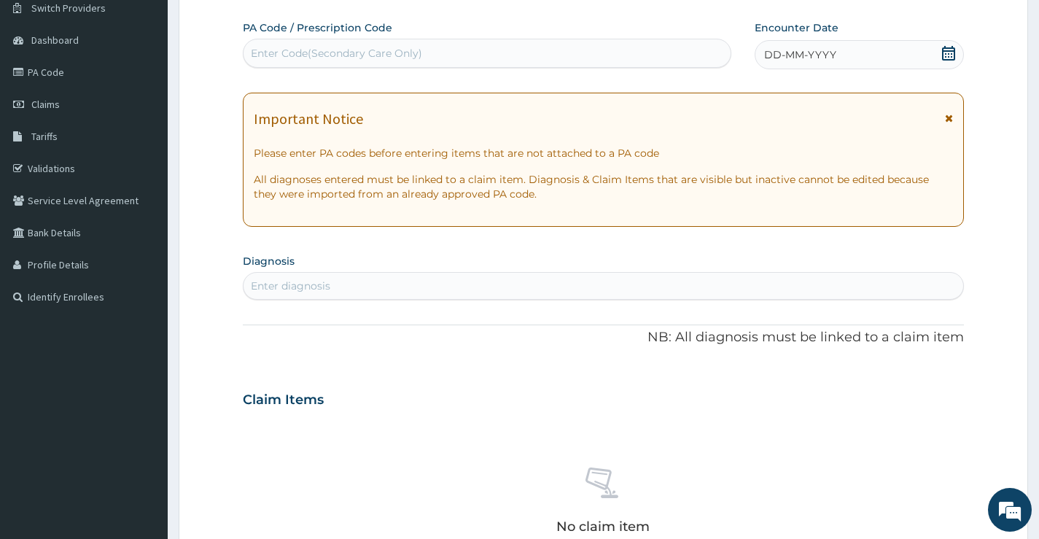
click at [578, 53] on div "Enter Code(Secondary Care Only)" at bounding box center [486, 53] width 487 height 23
type input "PA/223EF5"
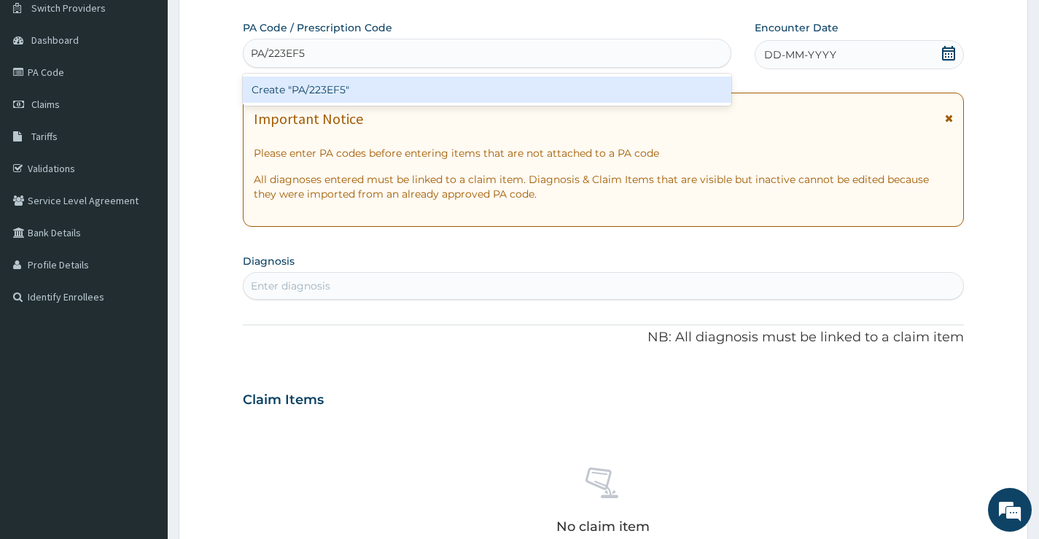
click at [456, 90] on div "Create "PA/223EF5"" at bounding box center [487, 90] width 488 height 26
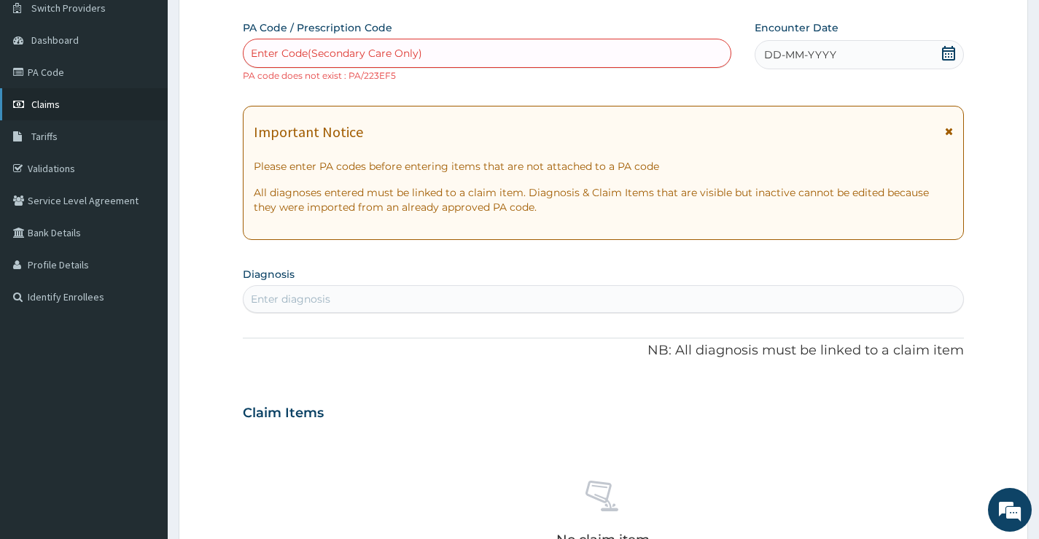
click at [56, 100] on span "Claims" at bounding box center [45, 104] width 28 height 13
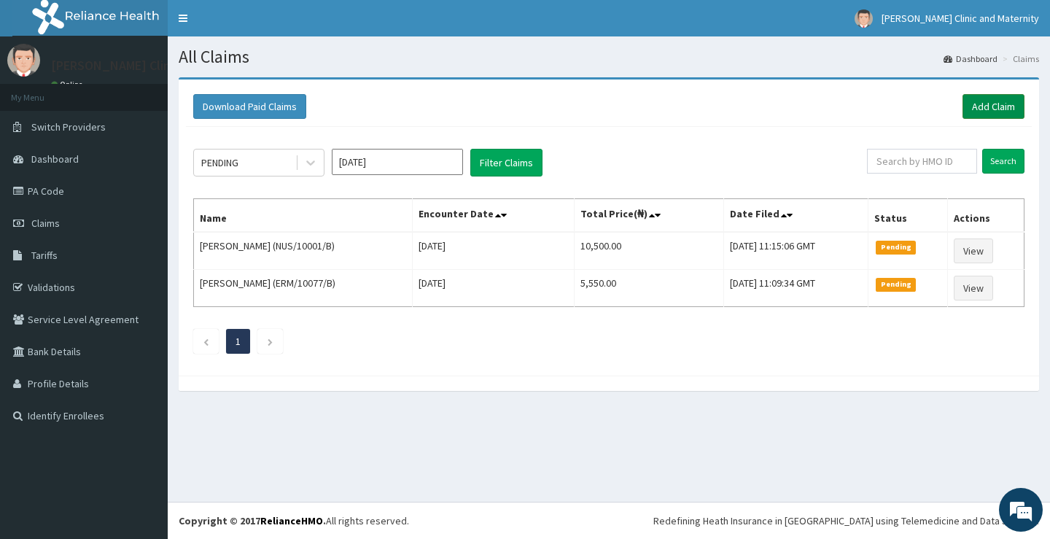
click at [980, 108] on link "Add Claim" at bounding box center [993, 106] width 62 height 25
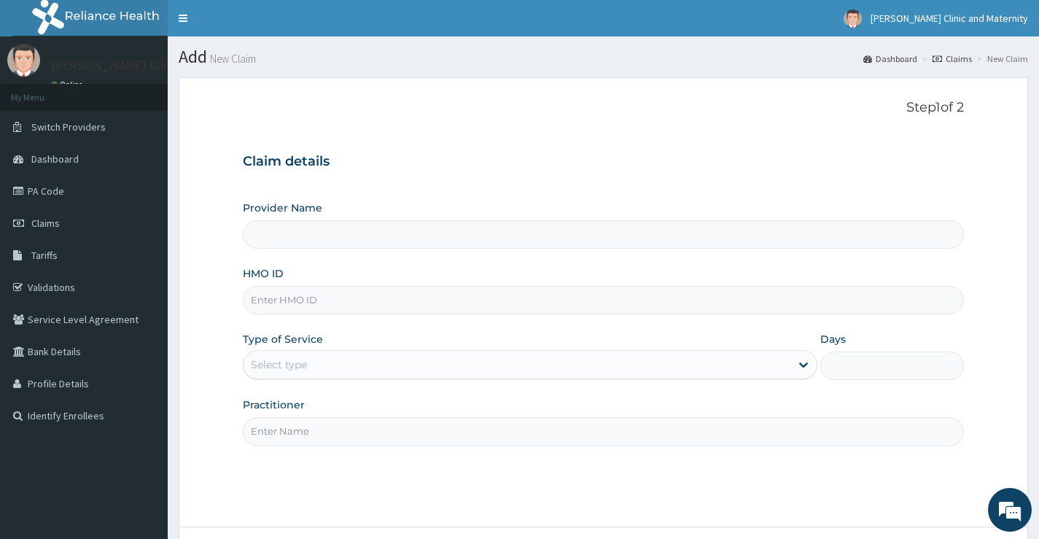
type input "[PERSON_NAME] Clinic and Maternity"
